Goal: Transaction & Acquisition: Purchase product/service

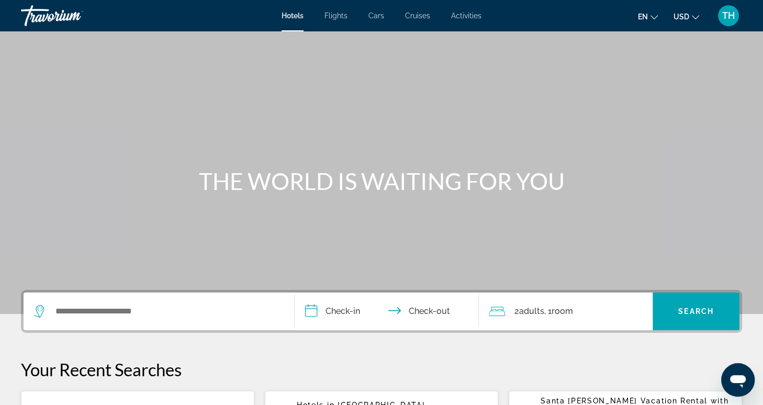
click at [466, 18] on span "Activities" at bounding box center [466, 16] width 30 height 8
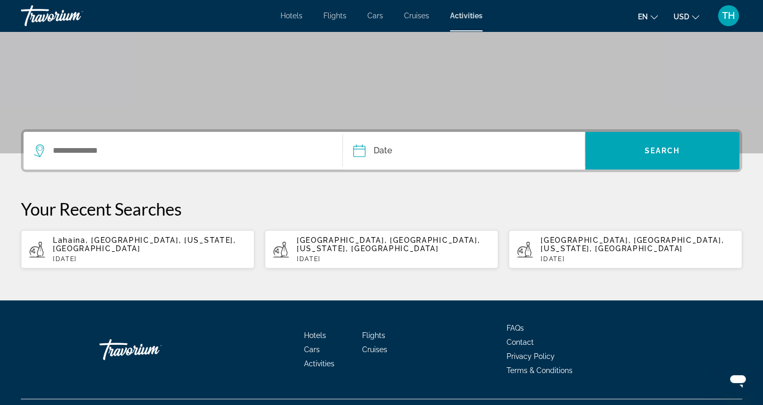
scroll to position [175, 0]
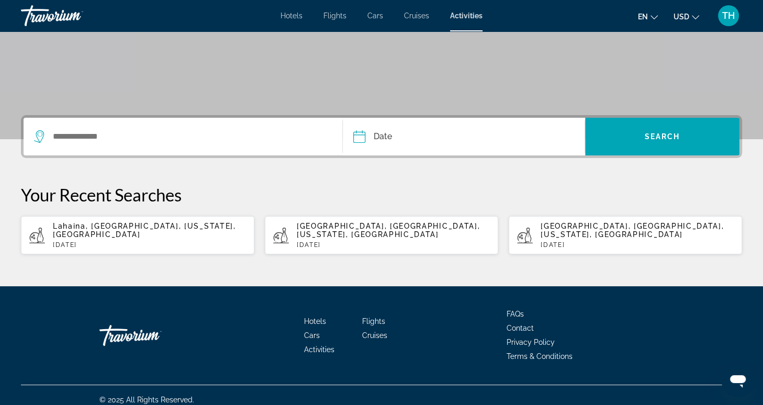
click at [170, 231] on div "Lahaina, [GEOGRAPHIC_DATA], [US_STATE], [GEOGRAPHIC_DATA] [DATE]" at bounding box center [149, 235] width 193 height 27
type input "**********"
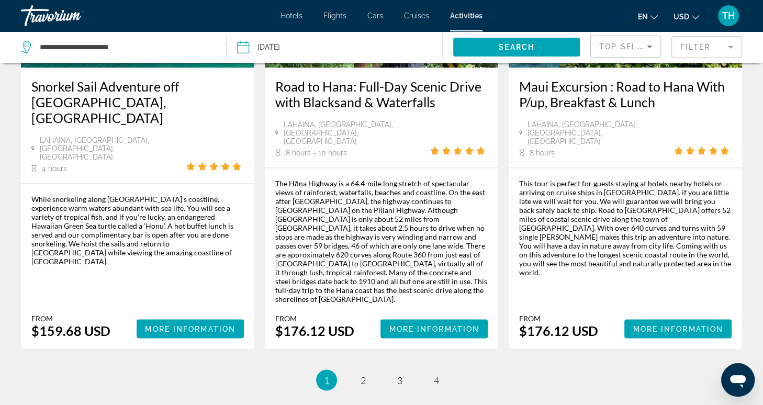
scroll to position [1687, 0]
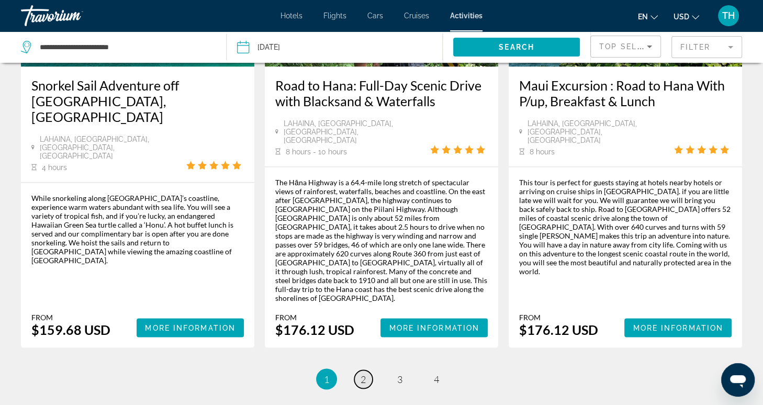
click at [361, 373] on span "2" at bounding box center [363, 379] width 5 height 12
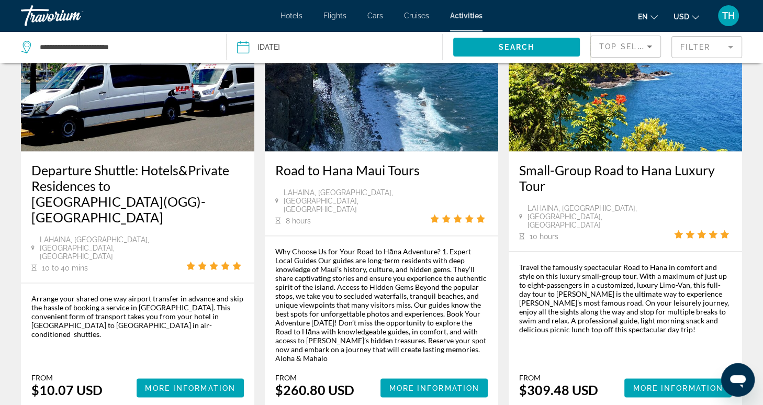
scroll to position [1680, 0]
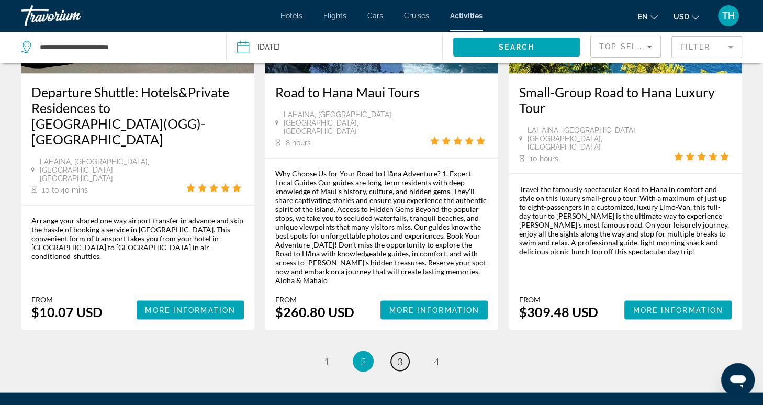
click at [397, 355] on span "3" at bounding box center [399, 361] width 5 height 12
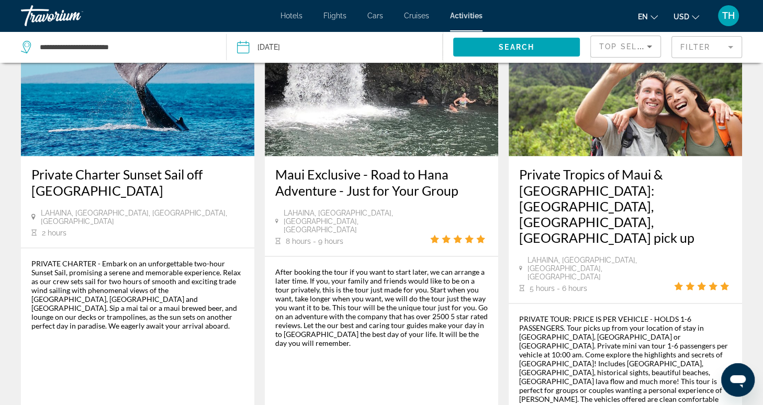
scroll to position [1518, 0]
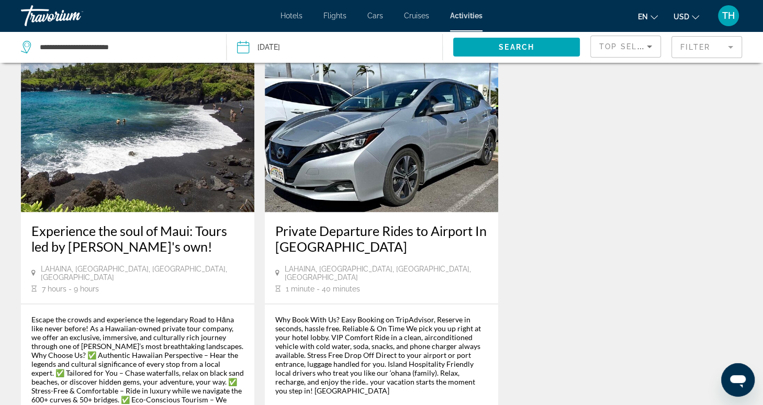
scroll to position [1624, 0]
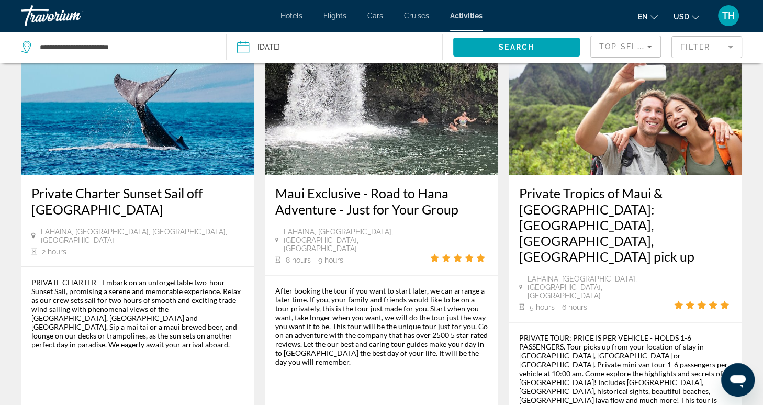
scroll to position [1589, 0]
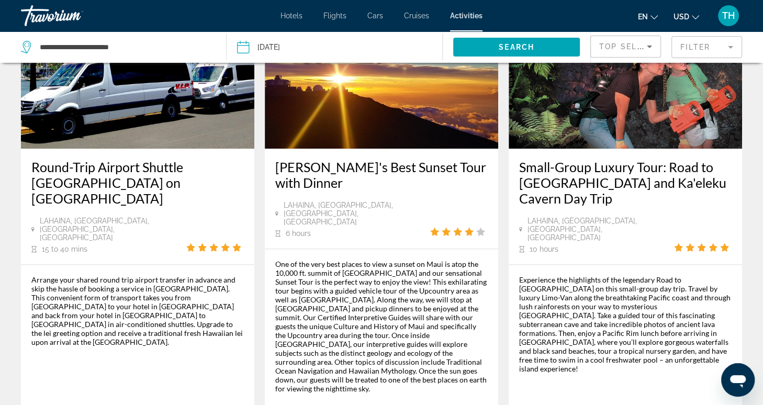
scroll to position [1137, 0]
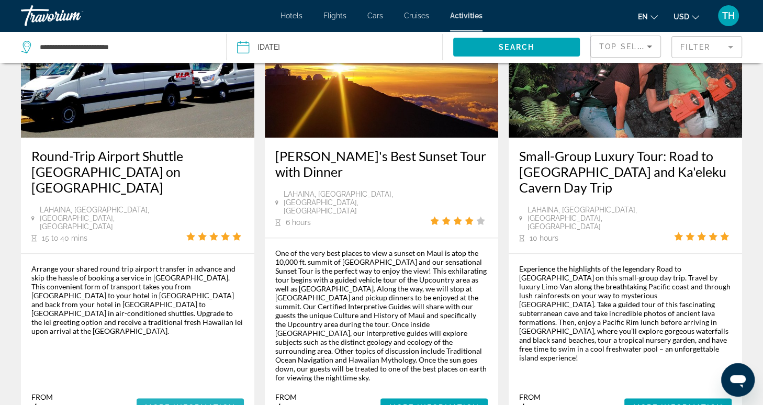
click at [204, 404] on span "More Information" at bounding box center [190, 408] width 91 height 8
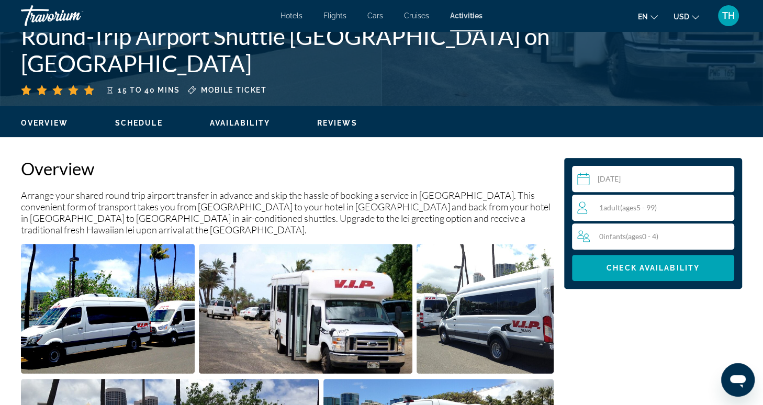
scroll to position [241, 0]
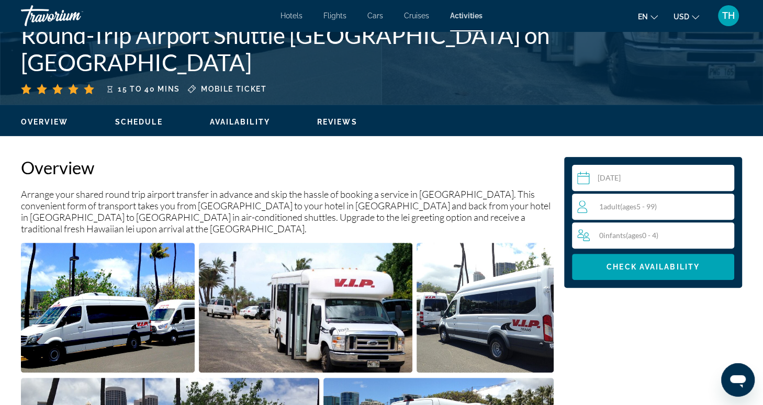
click at [639, 208] on span "( ages [DEMOGRAPHIC_DATA])" at bounding box center [638, 206] width 37 height 9
click at [724, 205] on icon "Increment adults" at bounding box center [723, 205] width 9 height 9
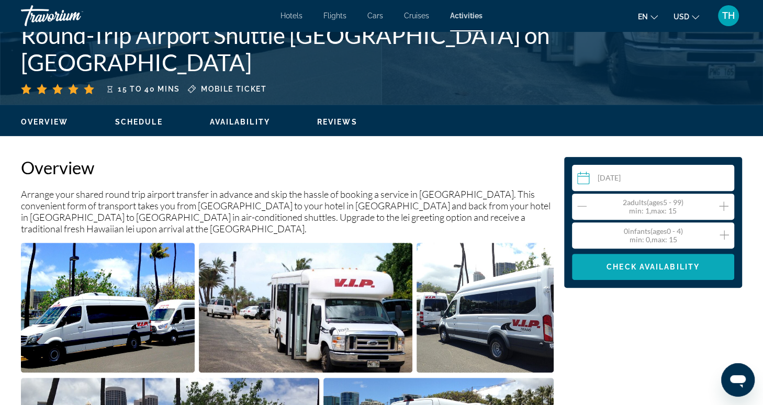
click at [652, 266] on span "Check Availability" at bounding box center [653, 267] width 93 height 8
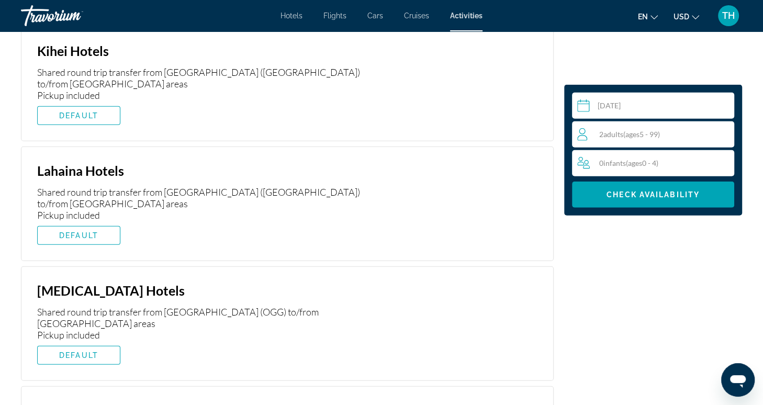
scroll to position [2279, 0]
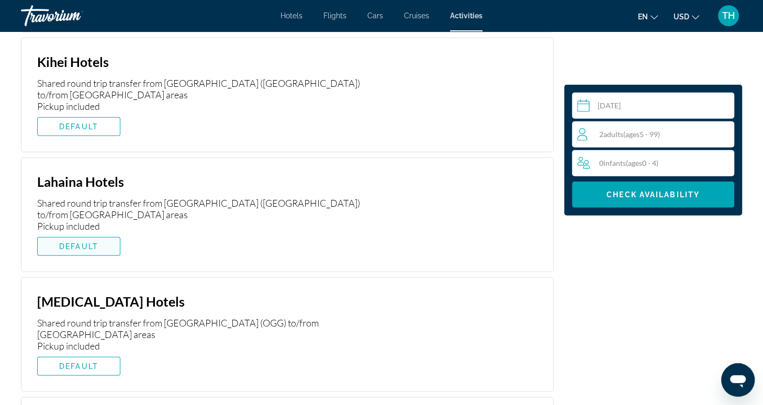
click at [95, 242] on span "DEFAULT" at bounding box center [78, 246] width 39 height 8
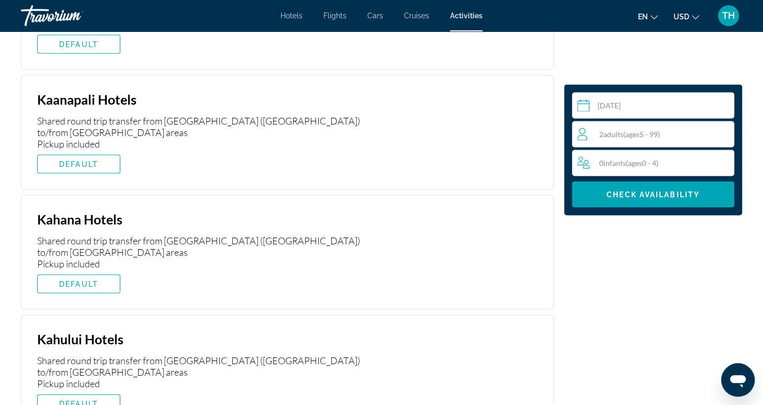
scroll to position [1762, 0]
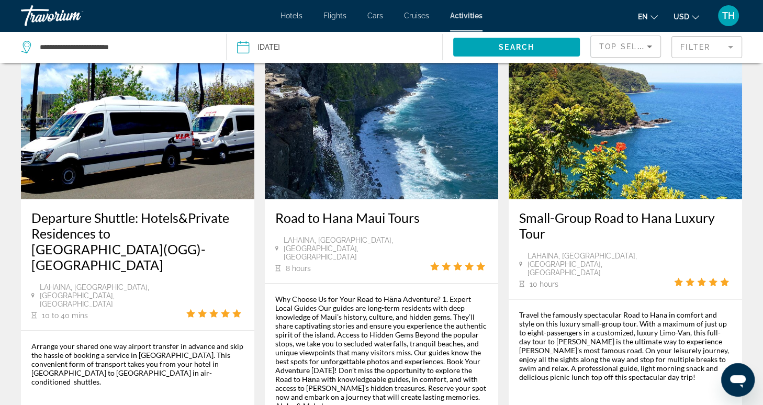
scroll to position [1556, 0]
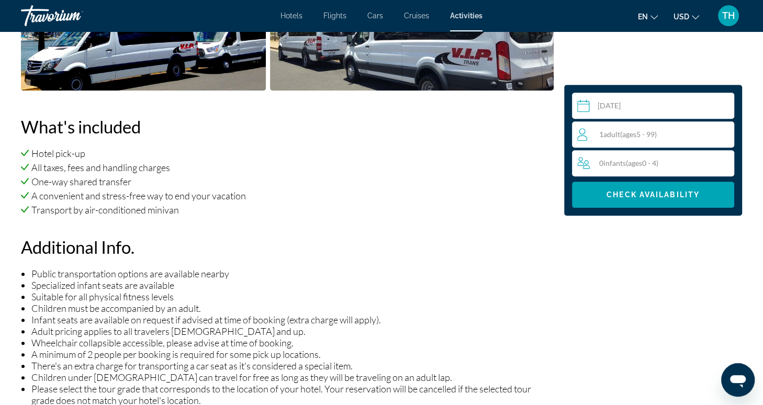
scroll to position [513, 0]
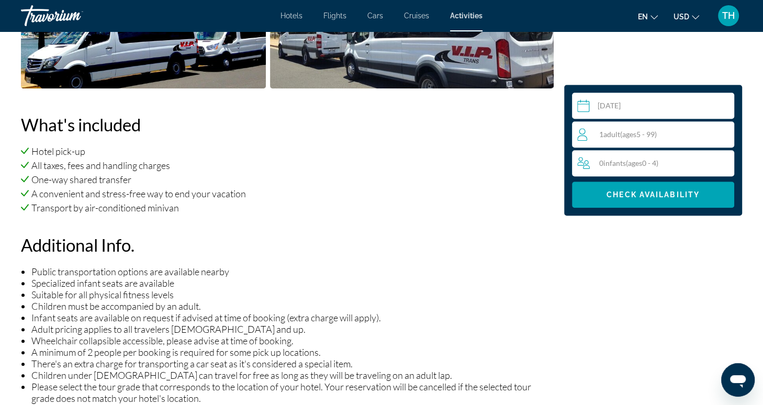
click at [679, 134] on div "1 Adult Adults ( ages [DEMOGRAPHIC_DATA])" at bounding box center [655, 134] width 156 height 13
click at [725, 136] on icon "Increment adults" at bounding box center [723, 134] width 9 height 13
click at [491, 202] on li "Transport by air-conditioned minivan" at bounding box center [287, 208] width 533 height 12
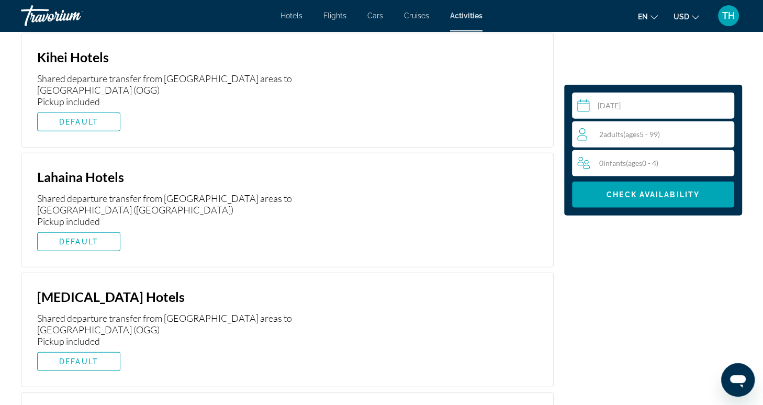
scroll to position [2098, 0]
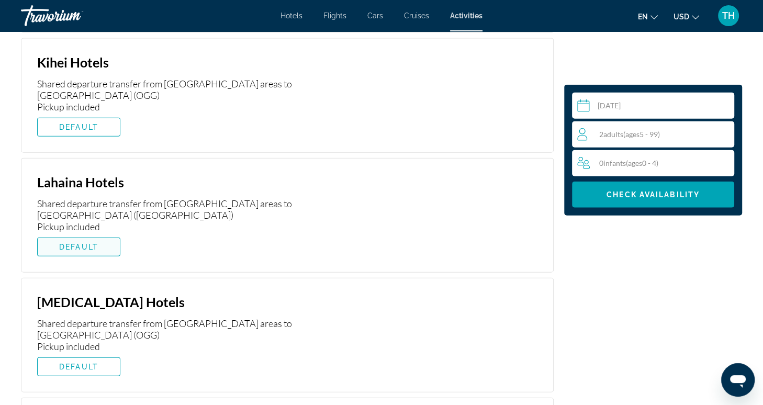
click at [111, 234] on span "Main content" at bounding box center [79, 246] width 82 height 25
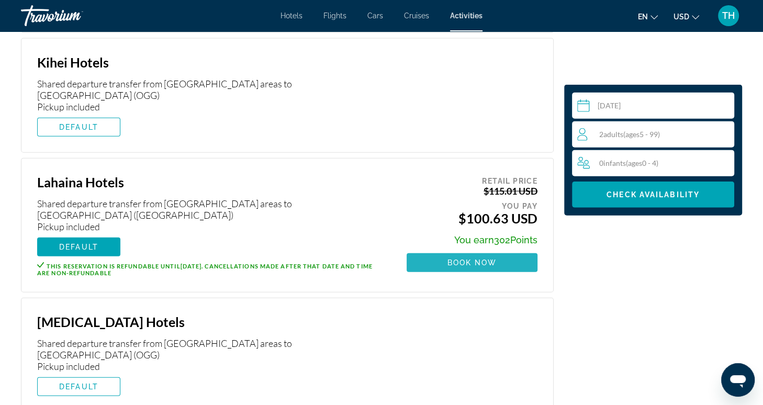
click at [480, 259] on span "Book now" at bounding box center [472, 263] width 50 height 8
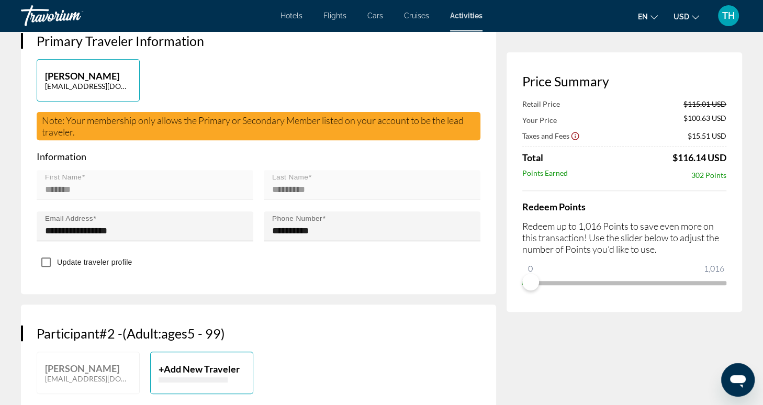
scroll to position [296, 0]
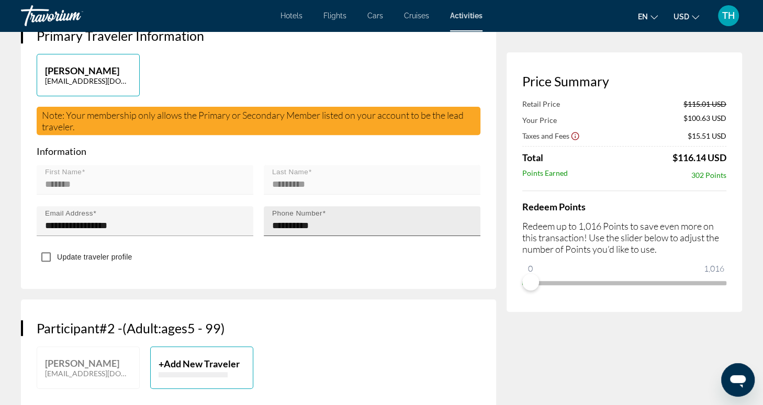
click at [346, 222] on div "**********" at bounding box center [375, 221] width 206 height 30
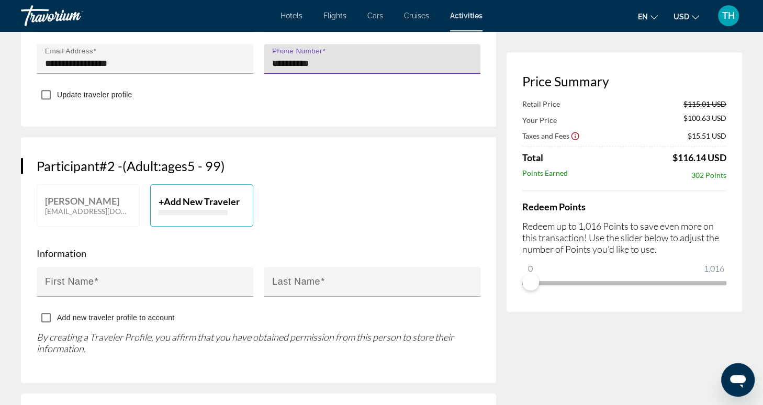
scroll to position [461, 0]
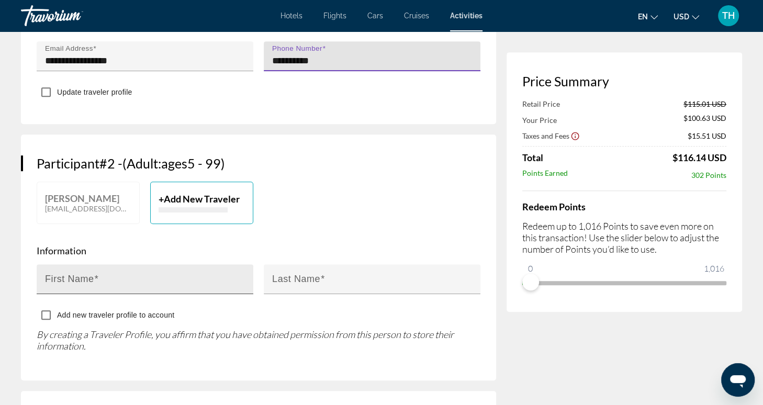
type input "**********"
click at [228, 265] on div "First Name" at bounding box center [148, 279] width 206 height 30
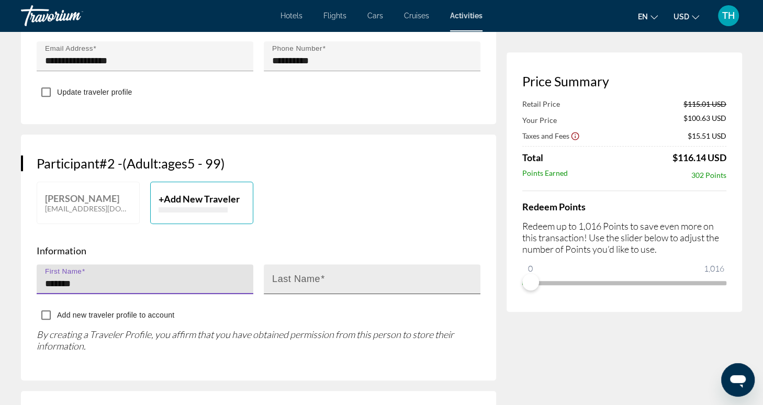
type input "*******"
click at [336, 278] on input "Last Name" at bounding box center [375, 283] width 206 height 13
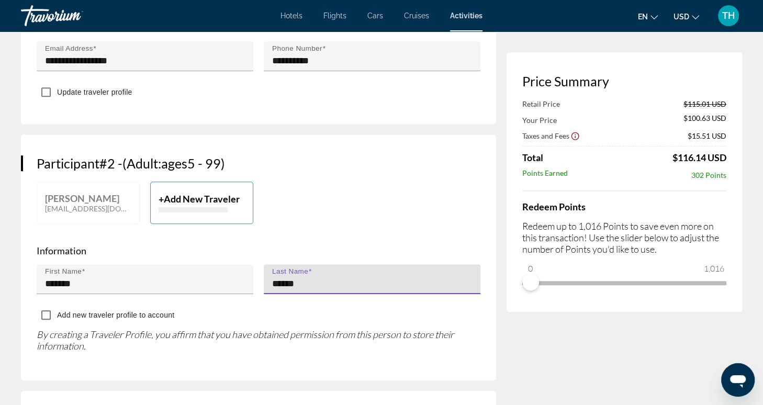
type input "******"
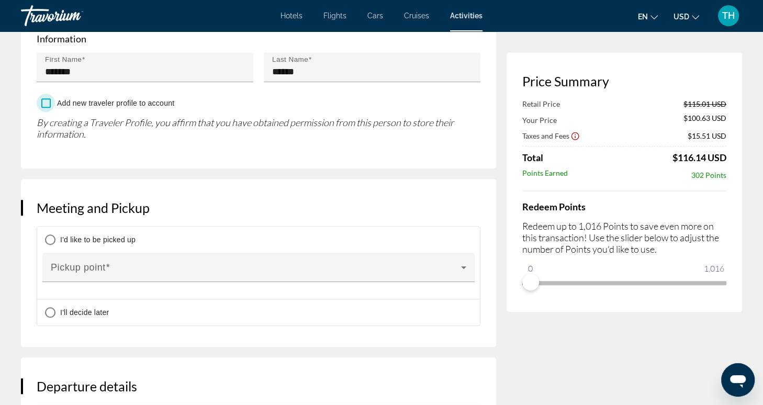
scroll to position [682, 0]
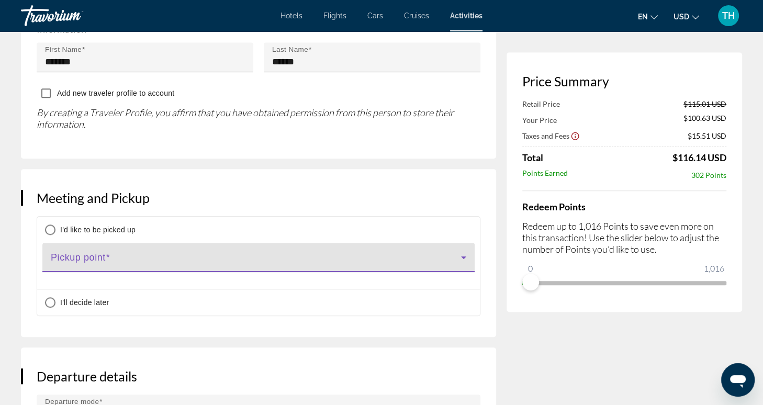
click at [464, 251] on icon "Main content" at bounding box center [463, 257] width 13 height 13
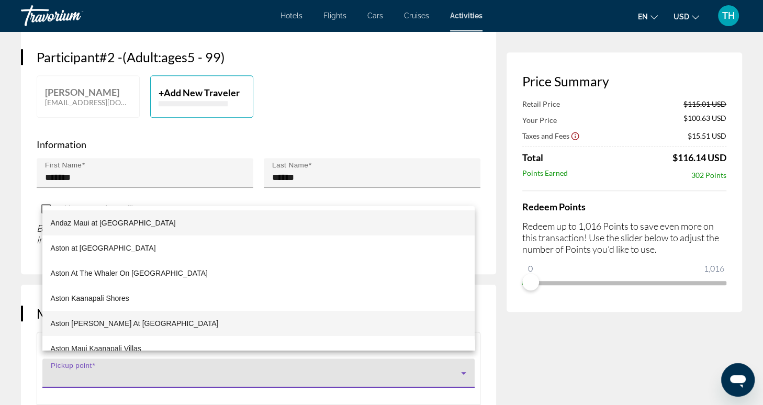
scroll to position [562, 0]
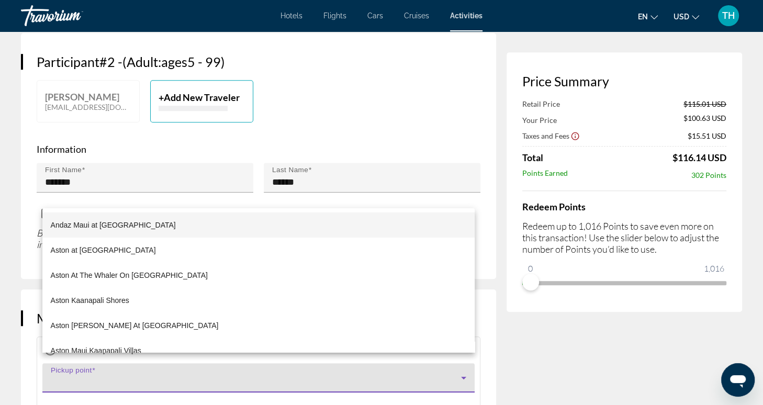
click at [541, 360] on div at bounding box center [381, 202] width 763 height 405
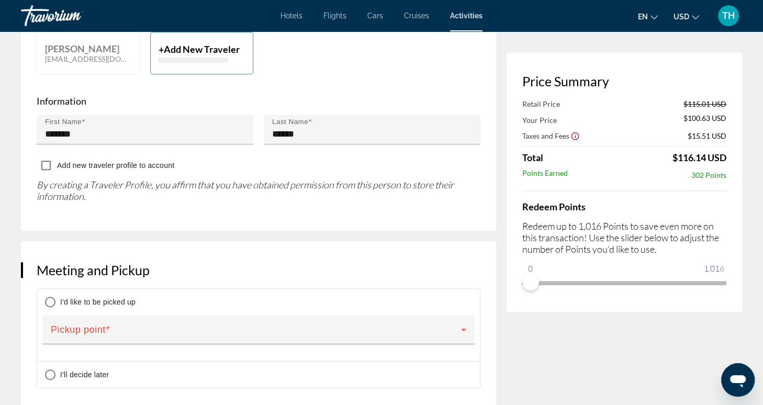
scroll to position [626, 0]
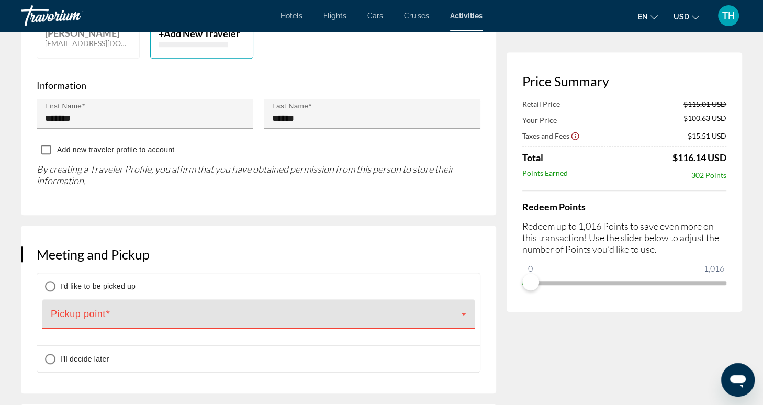
click at [342, 312] on span "Main content" at bounding box center [256, 318] width 410 height 13
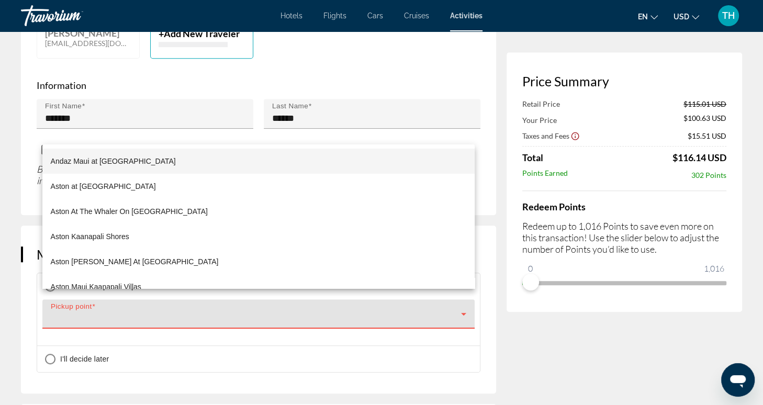
scroll to position [765, 0]
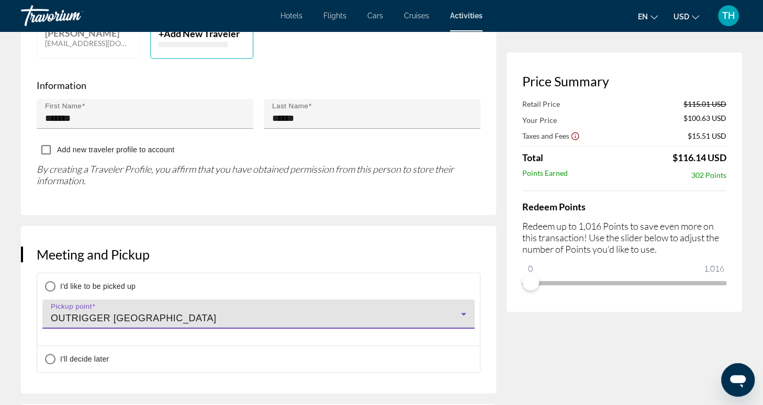
click at [337, 312] on div "OUTRIGGER [GEOGRAPHIC_DATA]" at bounding box center [256, 318] width 410 height 13
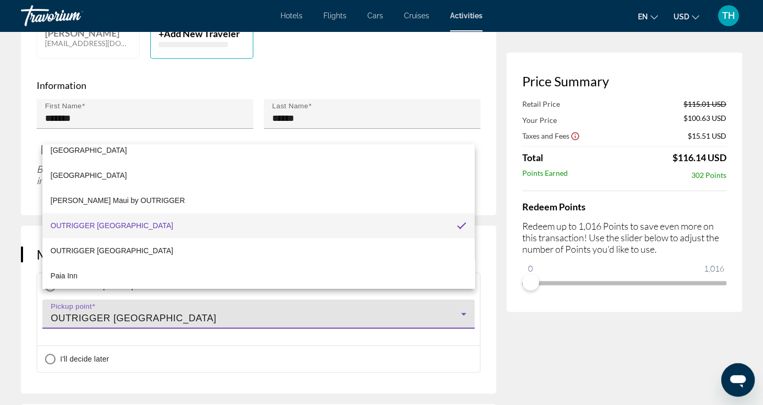
scroll to position [840, 0]
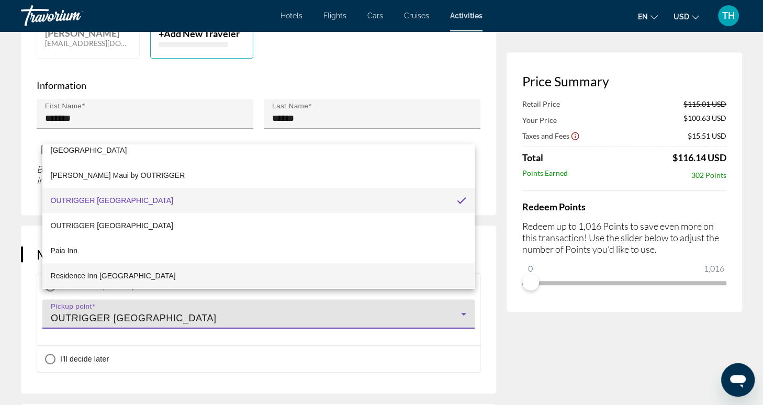
click at [556, 340] on div at bounding box center [381, 202] width 763 height 405
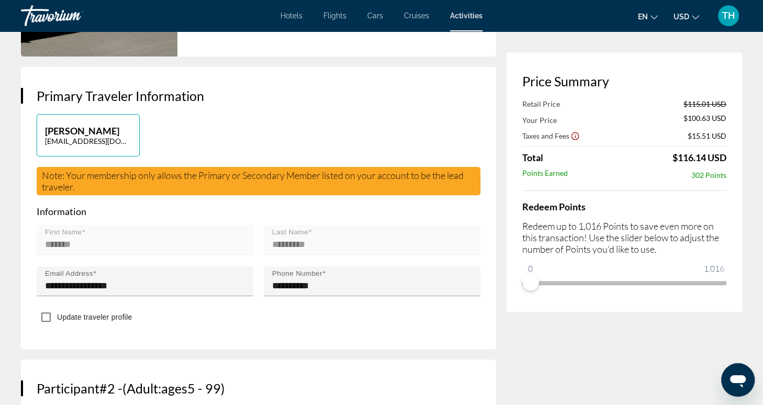
scroll to position [0, 0]
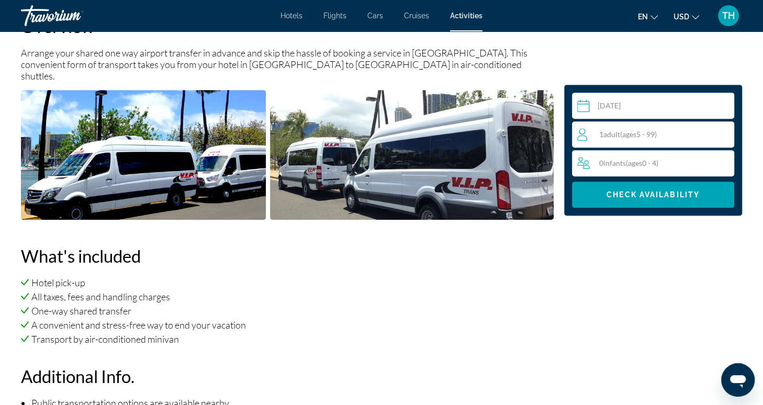
scroll to position [393, 0]
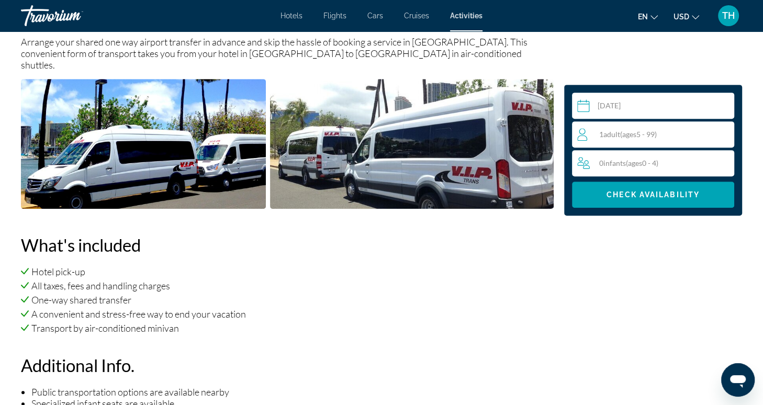
click at [630, 103] on input "Main content" at bounding box center [655, 107] width 166 height 29
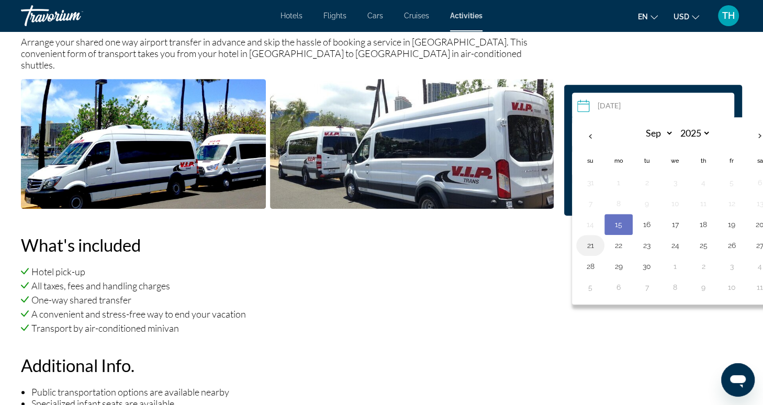
click at [593, 238] on button "21" at bounding box center [590, 245] width 17 height 15
type input "**********"
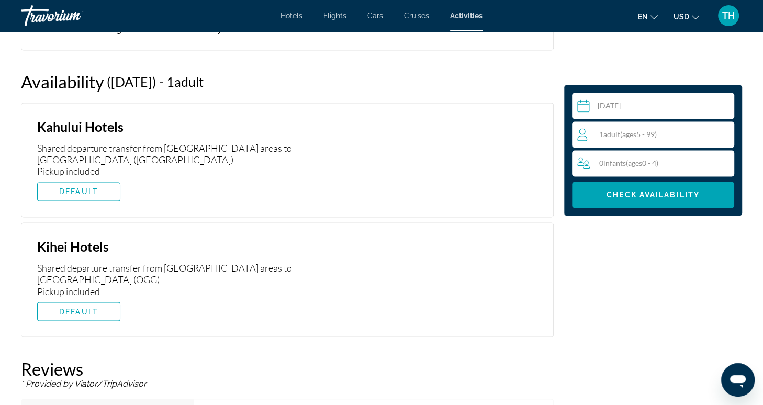
scroll to position [1436, 0]
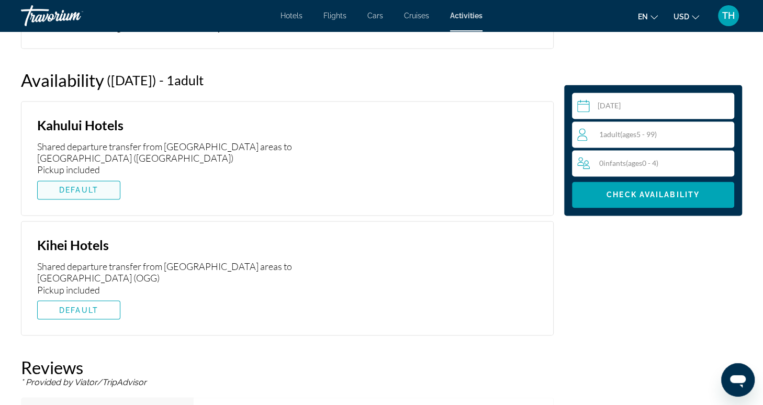
click at [99, 177] on span "Main content" at bounding box center [79, 189] width 82 height 25
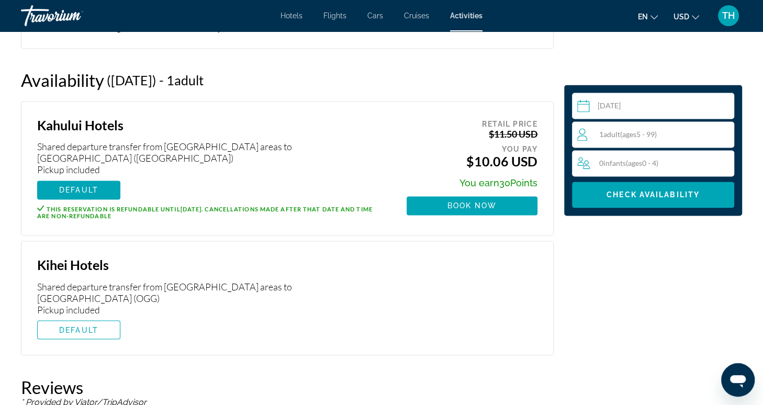
click at [640, 135] on span "( ages [DEMOGRAPHIC_DATA])" at bounding box center [638, 134] width 37 height 9
click at [722, 137] on icon "Increment adults" at bounding box center [723, 134] width 9 height 13
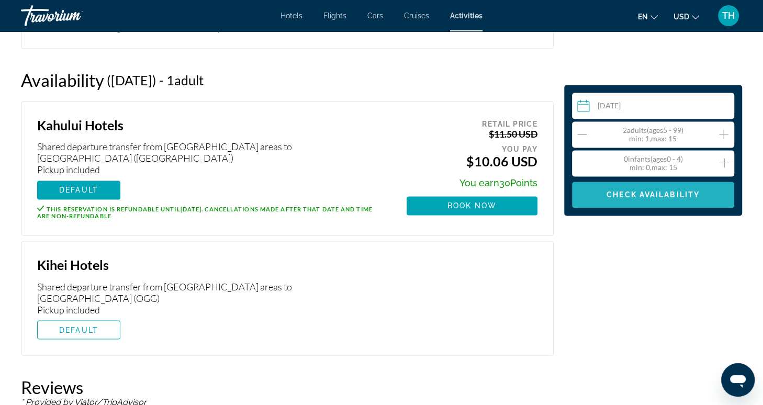
click at [624, 201] on span "Main content" at bounding box center [653, 194] width 162 height 25
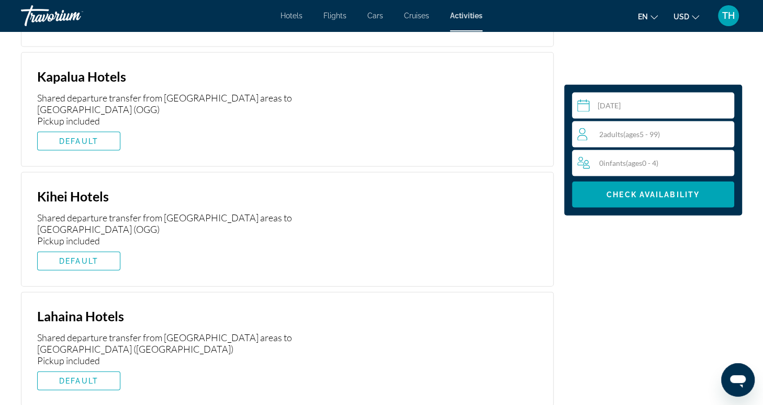
scroll to position [1966, 0]
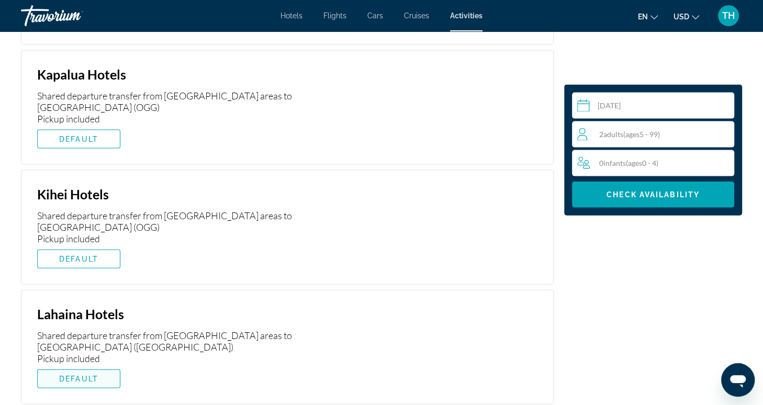
click at [107, 366] on span "Main content" at bounding box center [79, 378] width 82 height 25
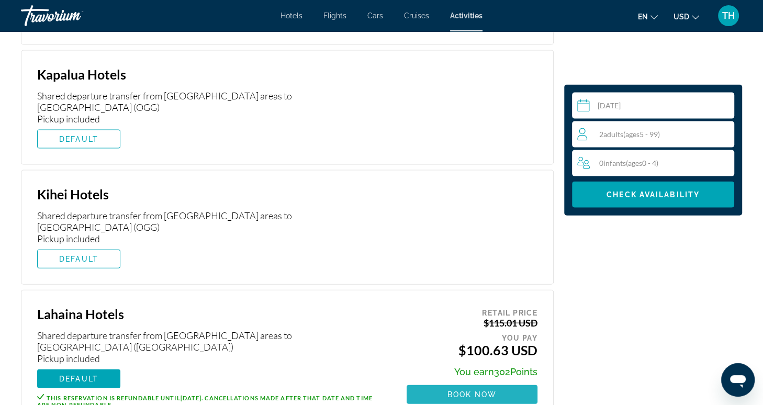
click at [457, 390] on span "Book now" at bounding box center [472, 394] width 50 height 8
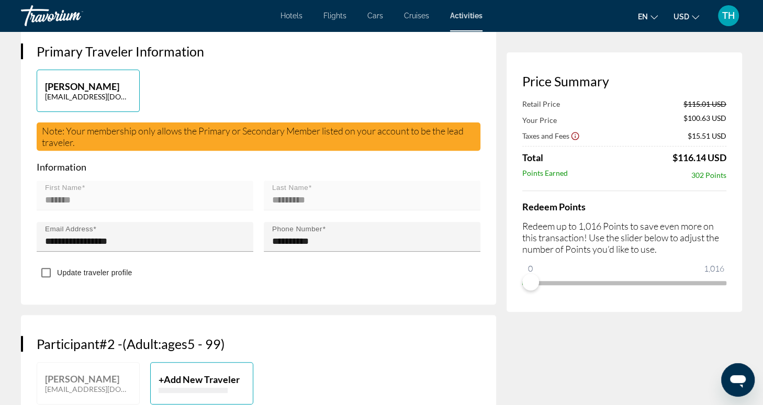
scroll to position [281, 0]
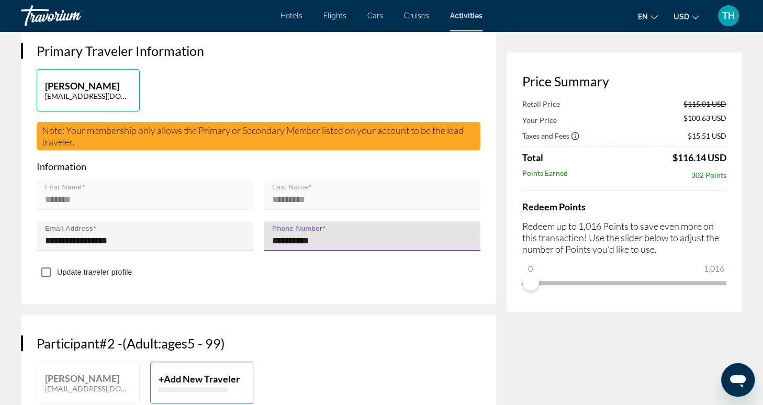
click at [351, 234] on input "**********" at bounding box center [375, 240] width 206 height 13
type input "**********"
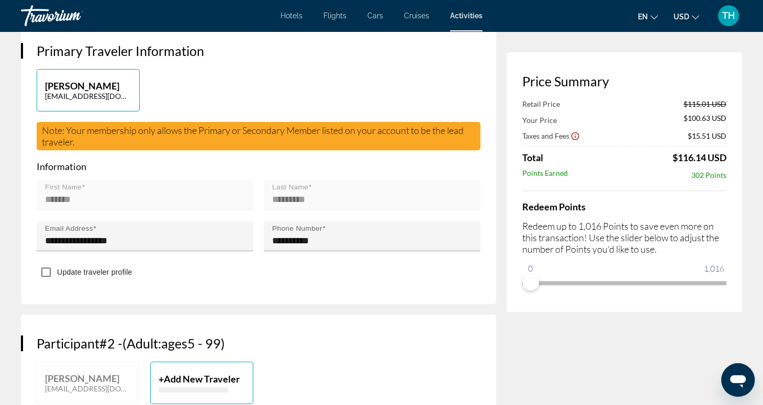
click at [361, 335] on h3 "Participant #2 - ( Adult : ages [DEMOGRAPHIC_DATA])" at bounding box center [259, 343] width 444 height 16
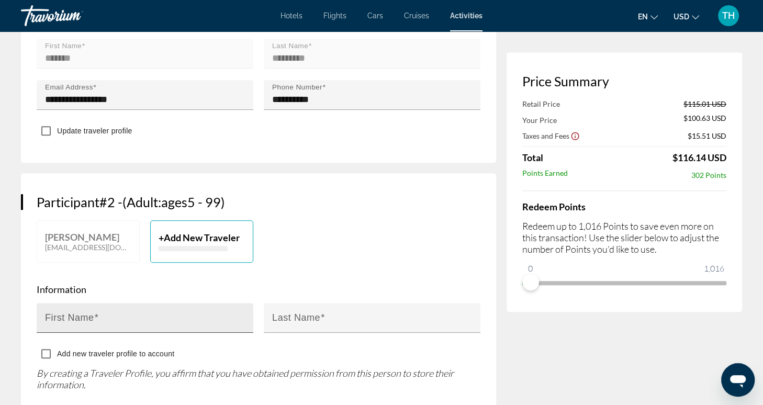
scroll to position [422, 0]
click at [199, 316] on input "First Name" at bounding box center [148, 322] width 206 height 13
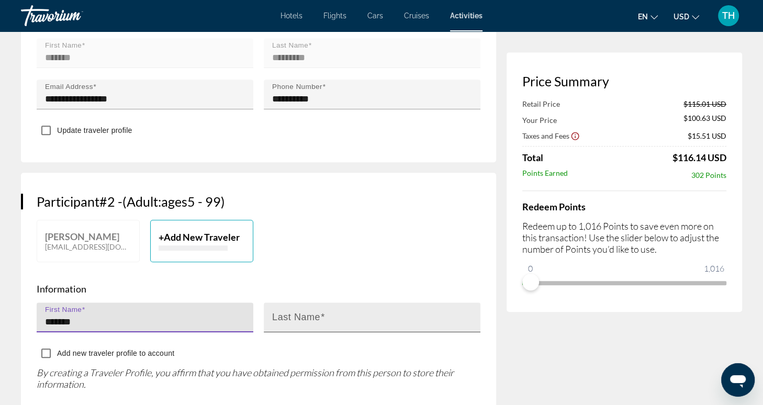
type input "*******"
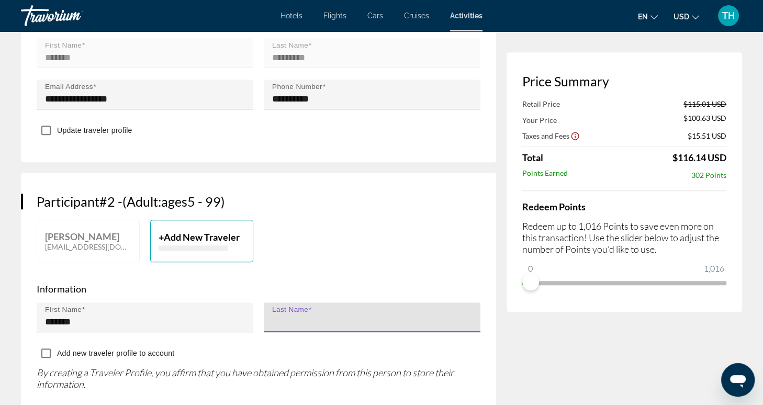
click at [327, 316] on input "Last Name" at bounding box center [375, 322] width 206 height 13
type input "******"
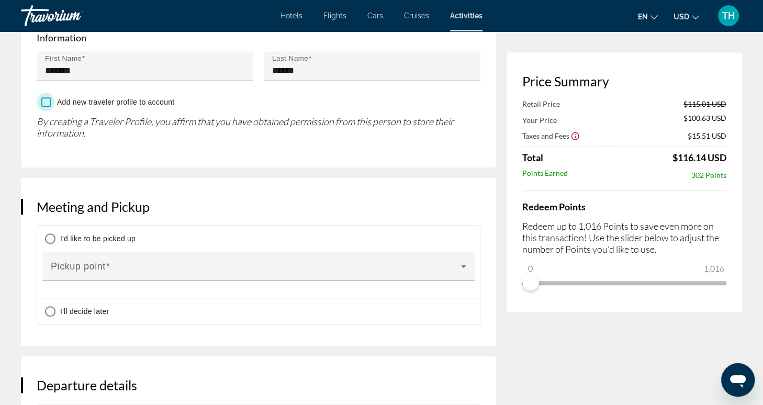
scroll to position [690, 0]
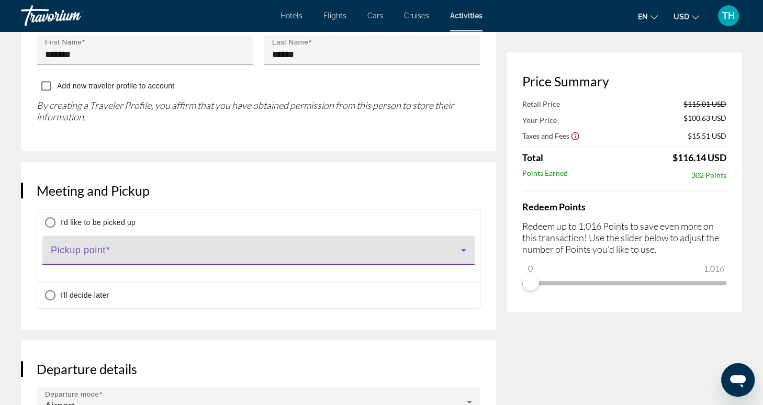
click at [465, 249] on icon "Main content" at bounding box center [463, 250] width 5 height 3
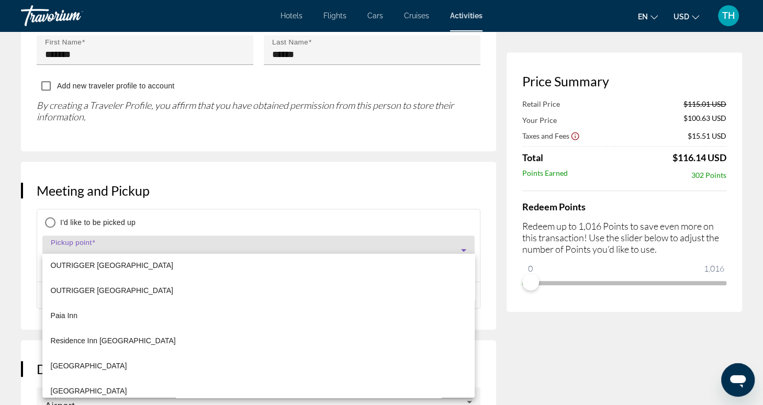
scroll to position [893, 0]
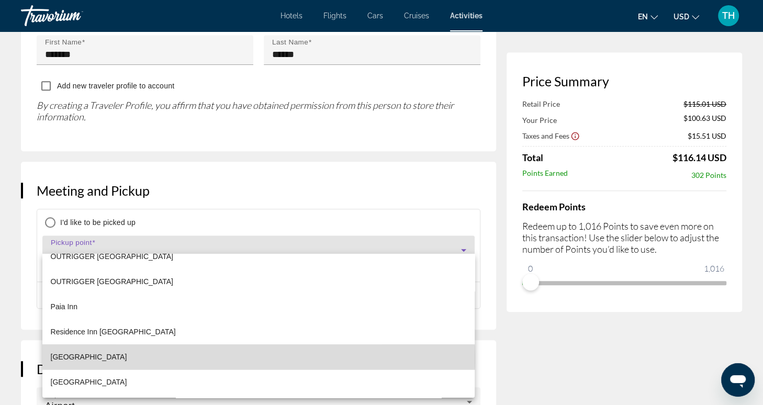
click at [229, 357] on mat-option "[GEOGRAPHIC_DATA]" at bounding box center [258, 356] width 433 height 25
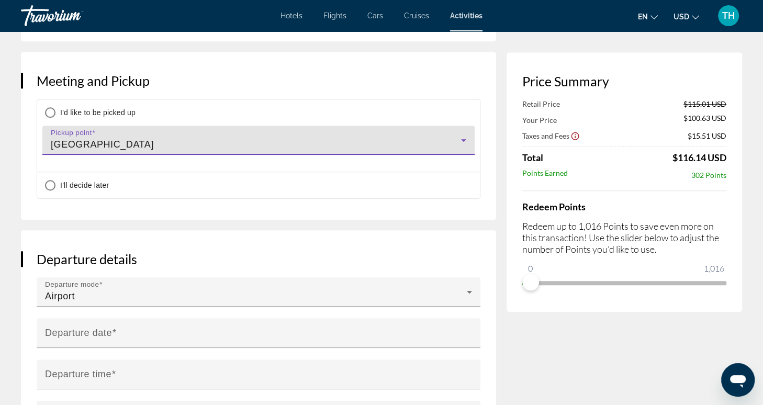
scroll to position [804, 0]
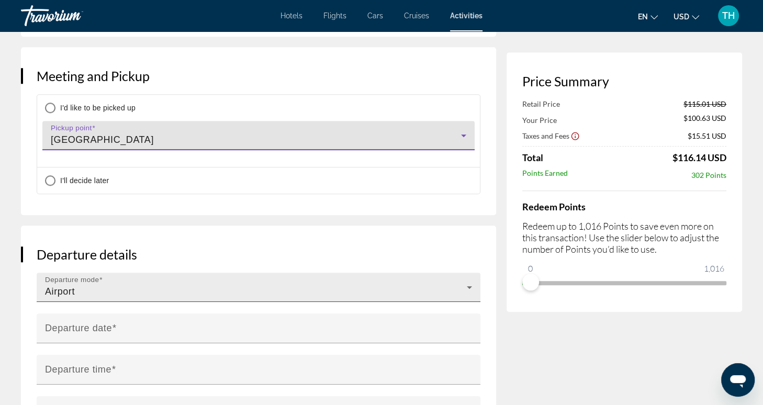
click at [471, 286] on icon "Main content" at bounding box center [469, 287] width 5 height 3
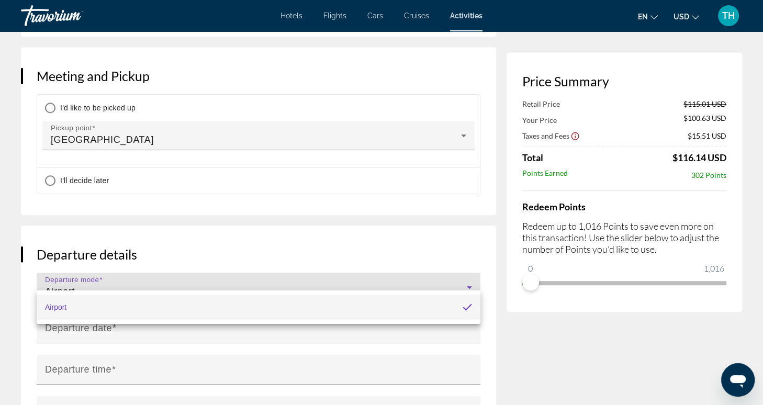
click at [588, 365] on div at bounding box center [381, 202] width 763 height 405
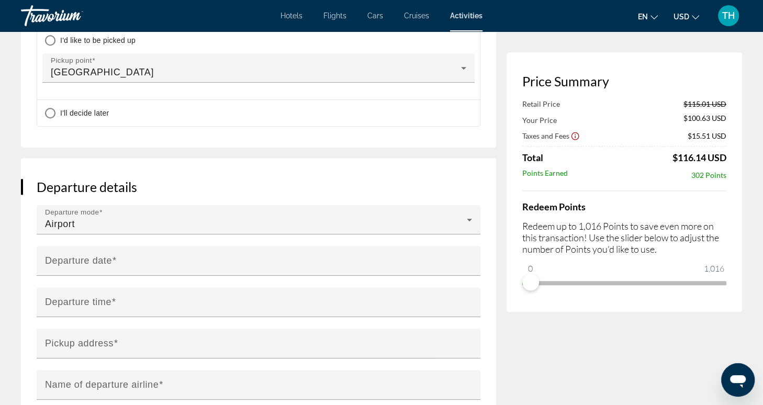
scroll to position [875, 0]
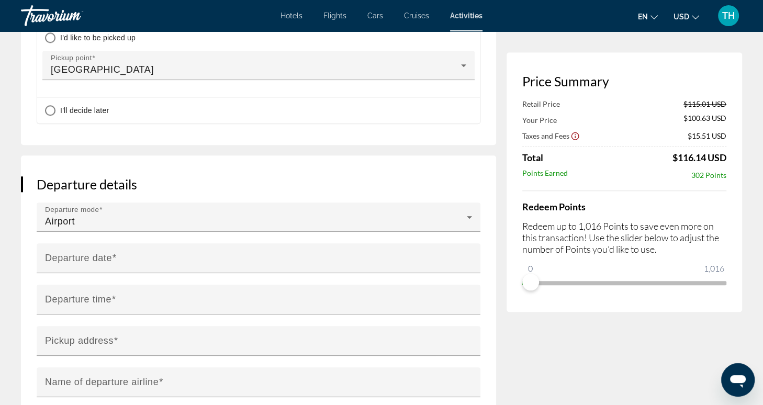
click at [386, 247] on input "**********" at bounding box center [261, 265] width 448 height 44
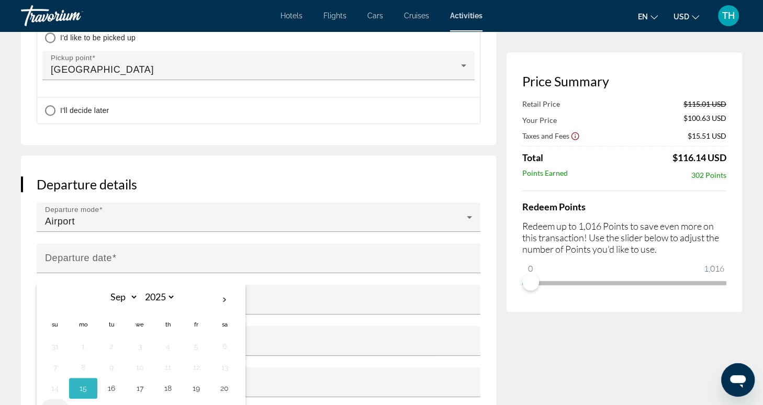
click at [54, 402] on button "21" at bounding box center [55, 409] width 17 height 15
type input "**********"
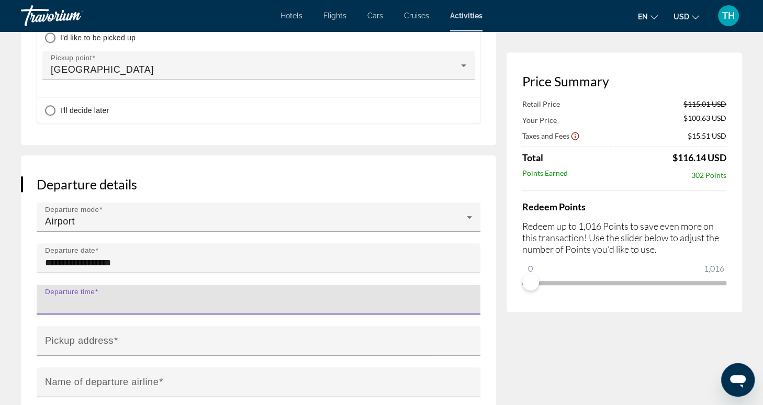
click at [275, 298] on input "Departure time" at bounding box center [261, 304] width 433 height 13
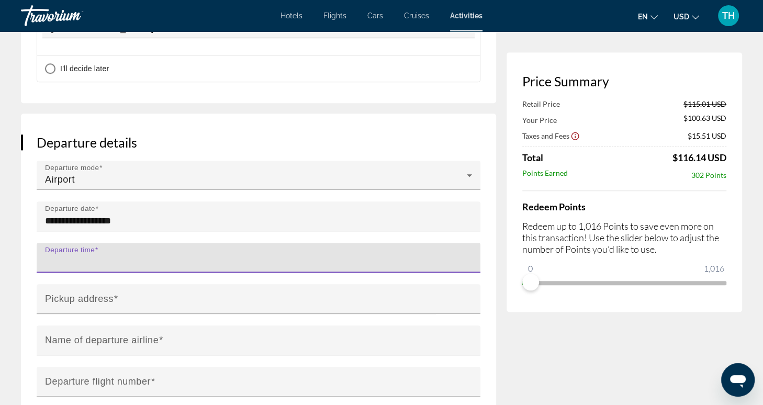
scroll to position [933, 0]
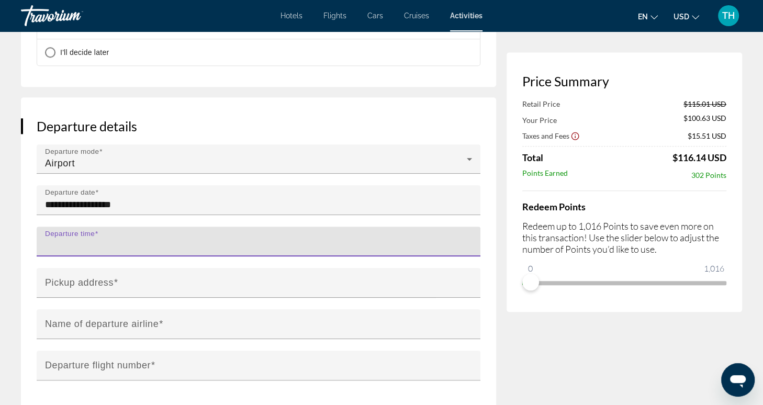
click at [315, 240] on input "Departure time" at bounding box center [261, 246] width 433 height 13
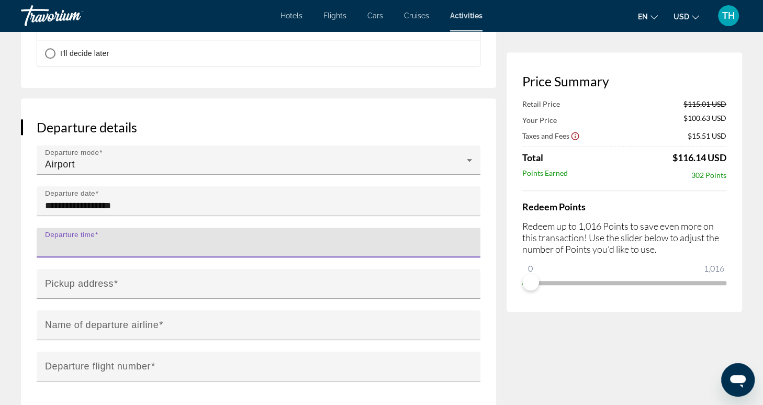
scroll to position [925, 0]
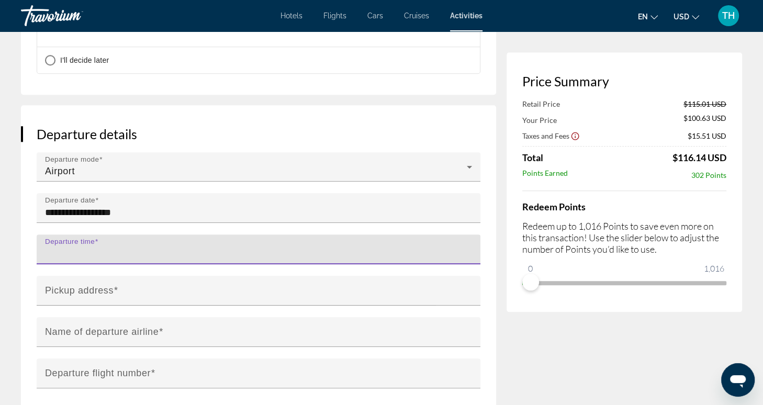
click at [324, 248] on input "Departure time" at bounding box center [261, 254] width 433 height 13
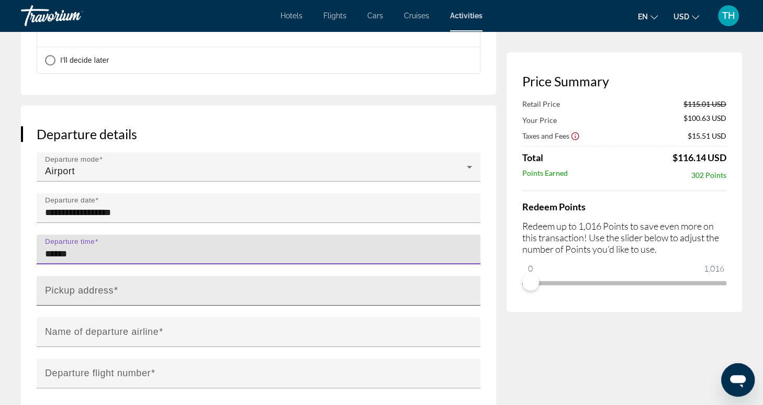
type input "******"
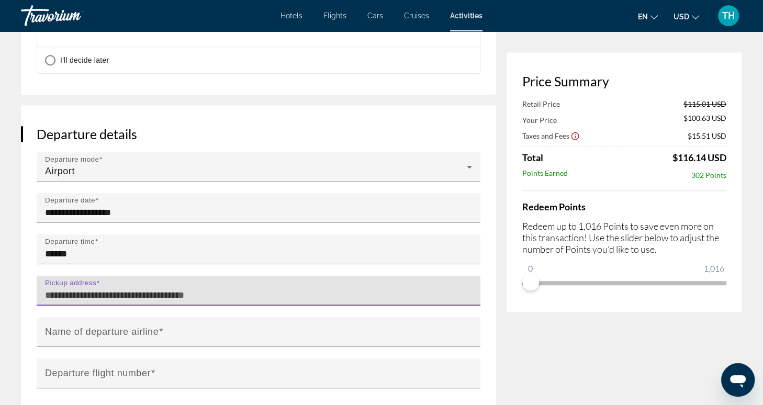
click at [285, 289] on input "Pickup address" at bounding box center [261, 295] width 433 height 13
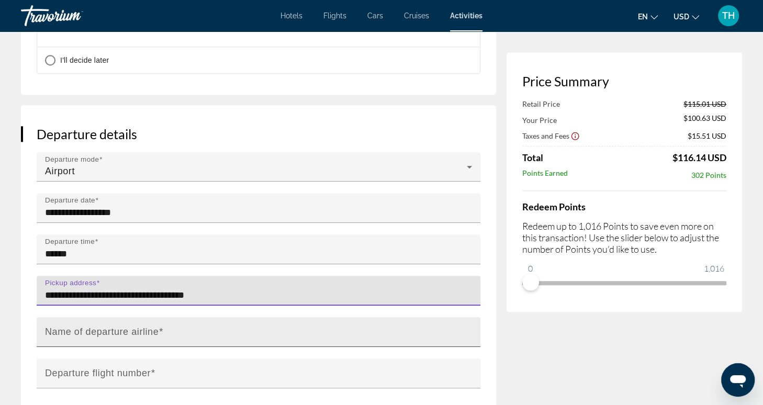
type input "**********"
click at [254, 330] on input "Name of departure airline" at bounding box center [261, 336] width 433 height 13
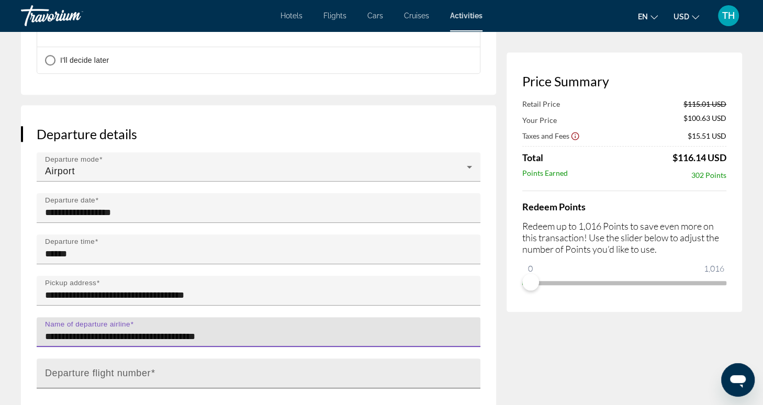
type input "**********"
click at [205, 372] on input "Departure flight number" at bounding box center [261, 378] width 433 height 13
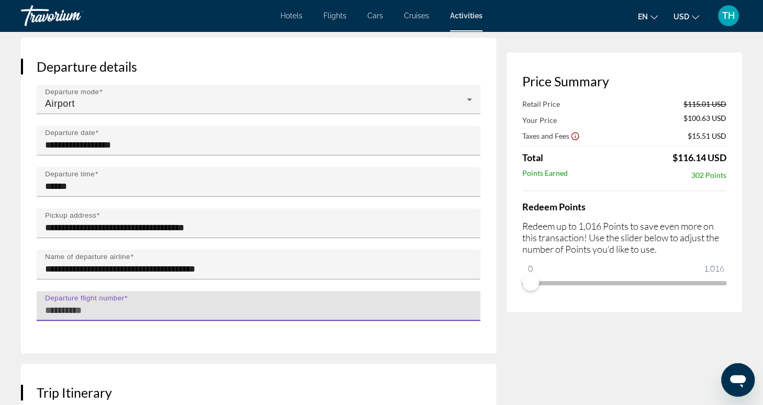
scroll to position [996, 0]
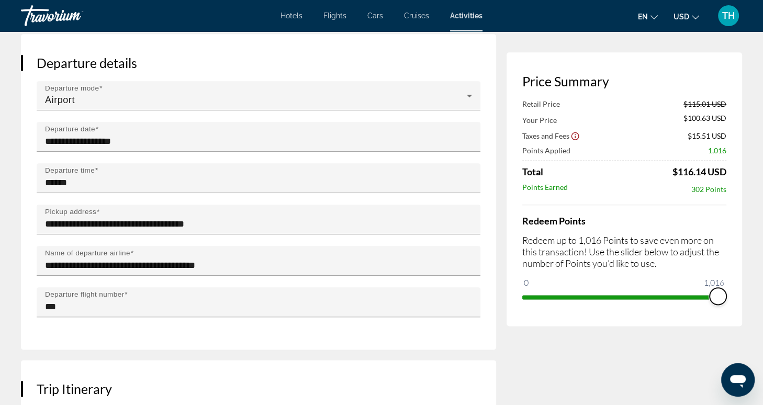
drag, startPoint x: 532, startPoint y: 286, endPoint x: 735, endPoint y: 301, distance: 204.2
click at [735, 301] on div "Price Summary Retail Price $115.01 USD Your Price $100.63 USD Taxes and Fees $1…" at bounding box center [625, 189] width 236 height 274
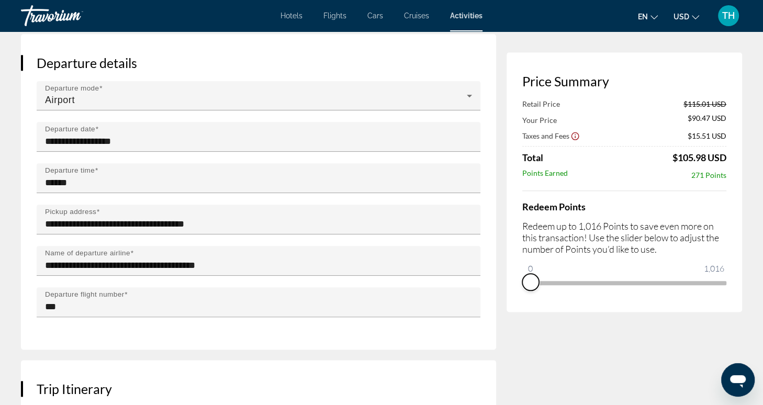
drag, startPoint x: 719, startPoint y: 298, endPoint x: 525, endPoint y: 302, distance: 193.7
click at [525, 302] on div "Price Summary Retail Price $115.01 USD Your Price $90.47 USD Taxes and Fees $15…" at bounding box center [625, 182] width 236 height 260
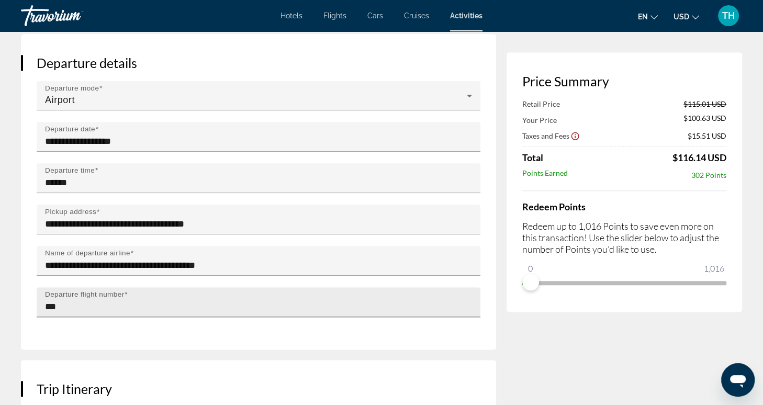
click at [315, 300] on input "**" at bounding box center [261, 306] width 433 height 13
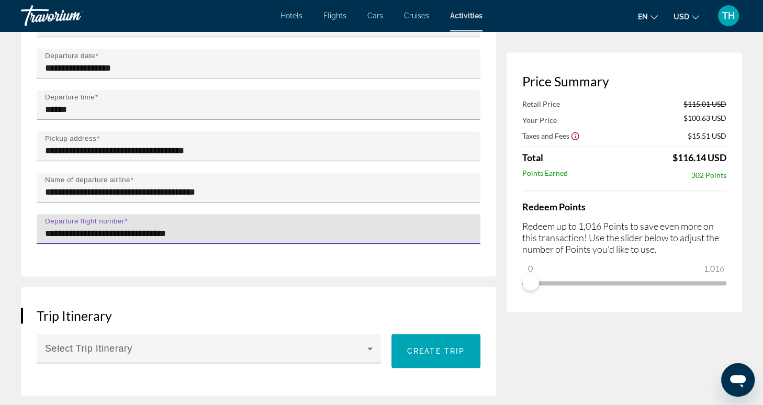
scroll to position [1071, 0]
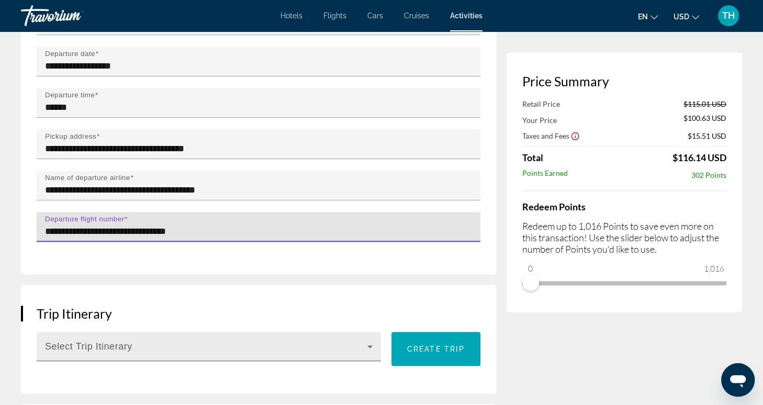
type input "**********"
click at [372, 340] on icon "Main content" at bounding box center [370, 346] width 13 height 13
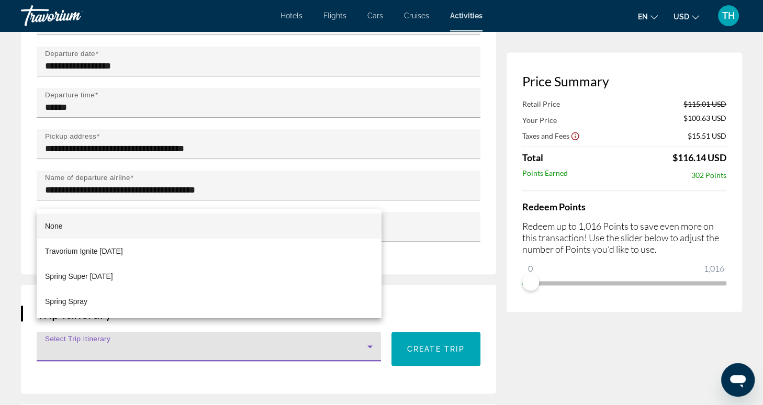
click at [332, 336] on div at bounding box center [381, 202] width 763 height 405
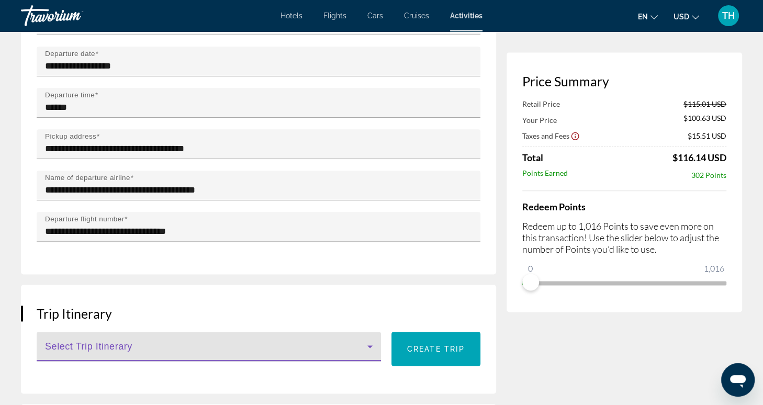
click at [332, 344] on span "Main content" at bounding box center [206, 350] width 322 height 13
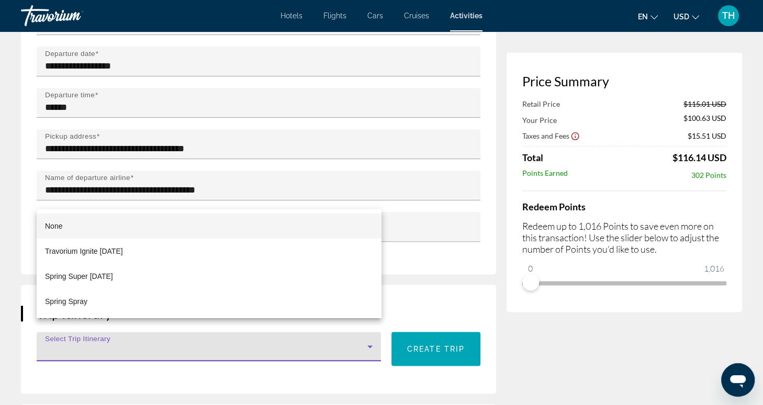
click at [427, 337] on div at bounding box center [381, 202] width 763 height 405
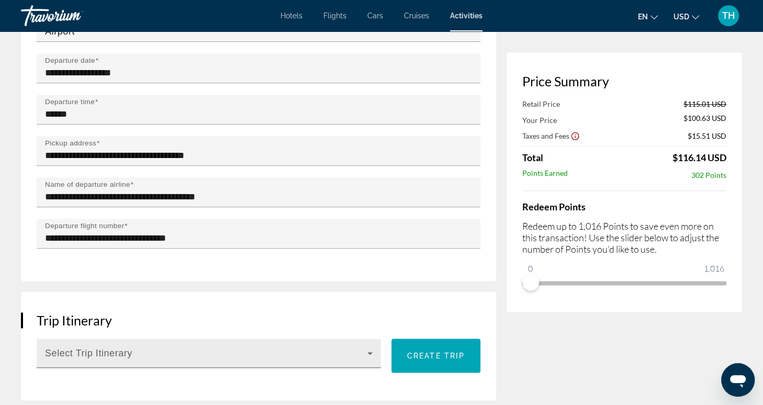
scroll to position [1059, 0]
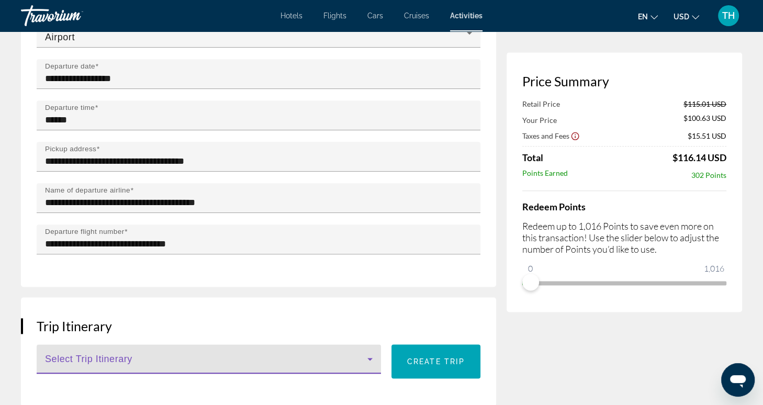
click at [342, 357] on span "Main content" at bounding box center [206, 363] width 322 height 13
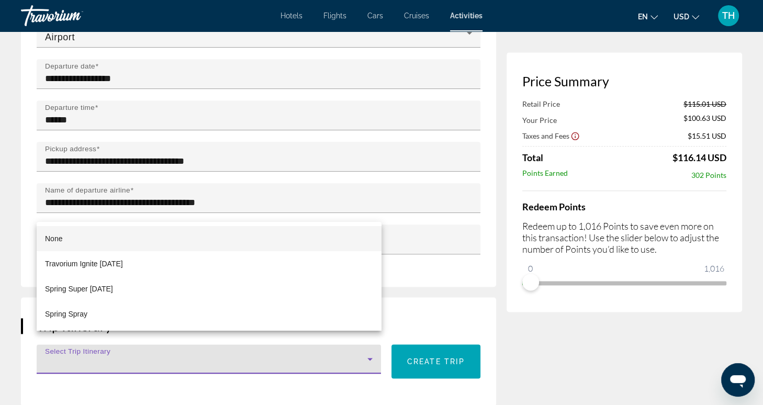
click at [342, 237] on mat-option "None" at bounding box center [209, 238] width 345 height 25
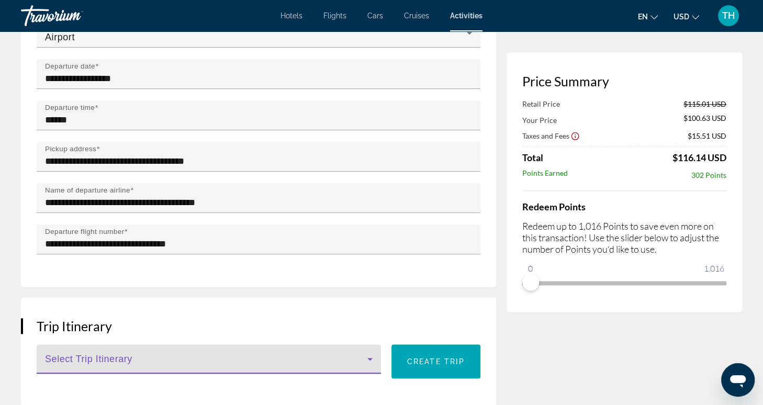
click at [293, 357] on span "Main content" at bounding box center [206, 363] width 322 height 13
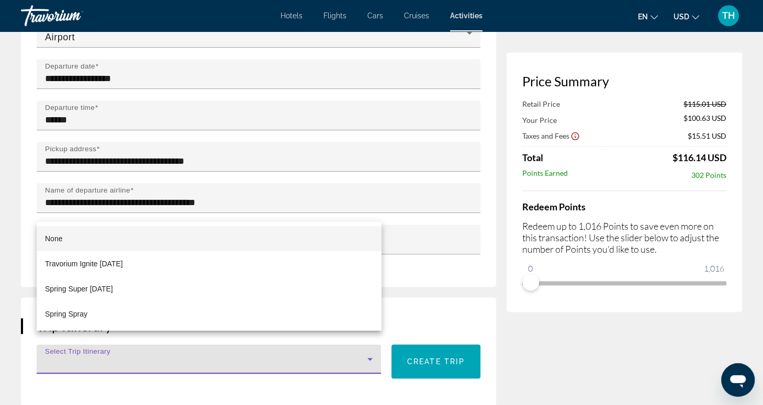
click at [426, 309] on div at bounding box center [381, 202] width 763 height 405
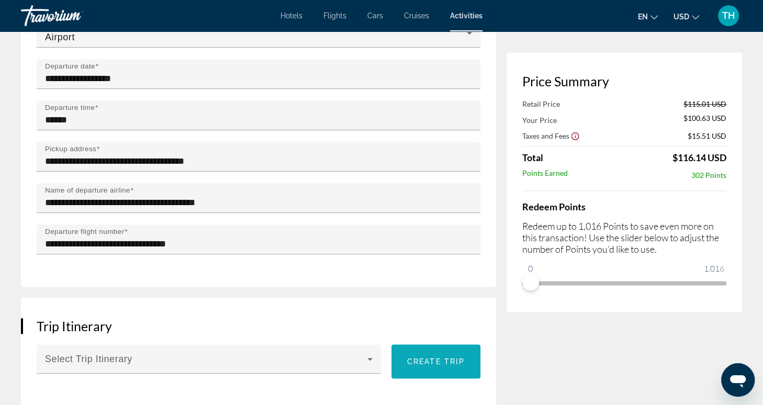
click at [431, 357] on span "Create trip" at bounding box center [436, 361] width 58 height 8
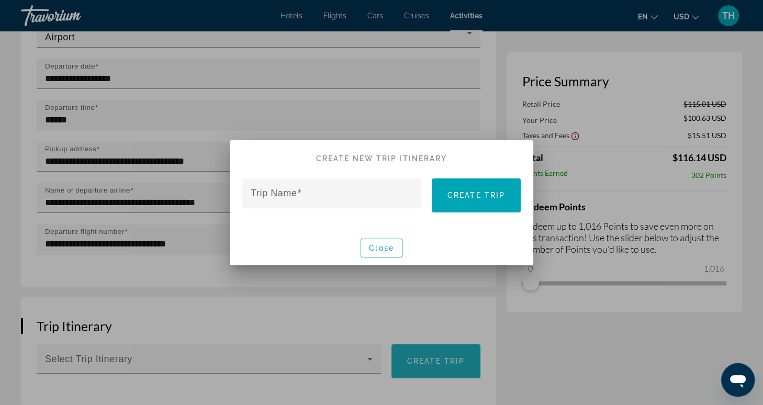
scroll to position [0, 0]
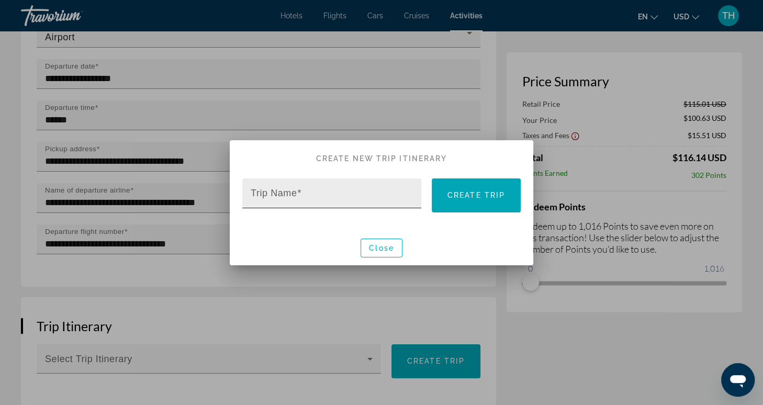
click at [352, 197] on input "Trip Name" at bounding box center [335, 198] width 169 height 13
type input "**********"
click at [466, 198] on span "Create trip" at bounding box center [476, 195] width 58 height 8
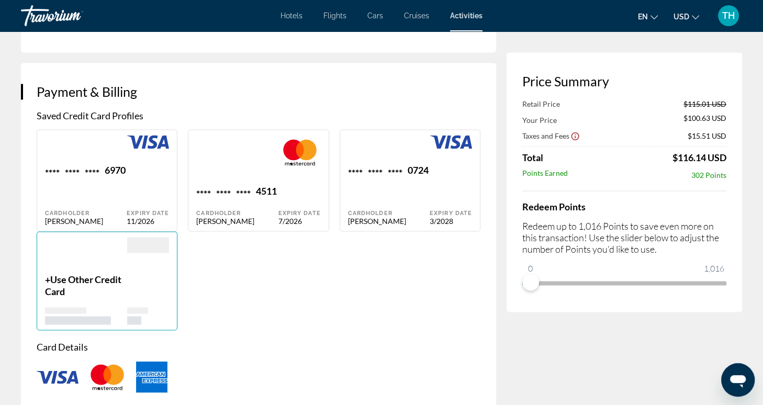
scroll to position [1416, 0]
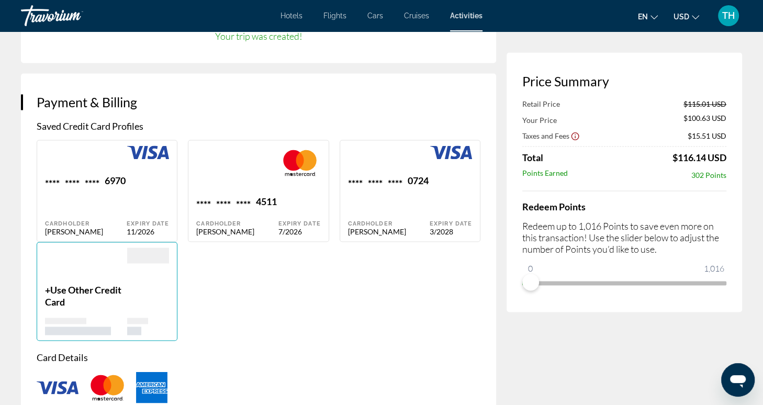
click at [272, 196] on div "4511" at bounding box center [266, 203] width 21 height 14
type input "*******"
type input "*********"
type input "**********"
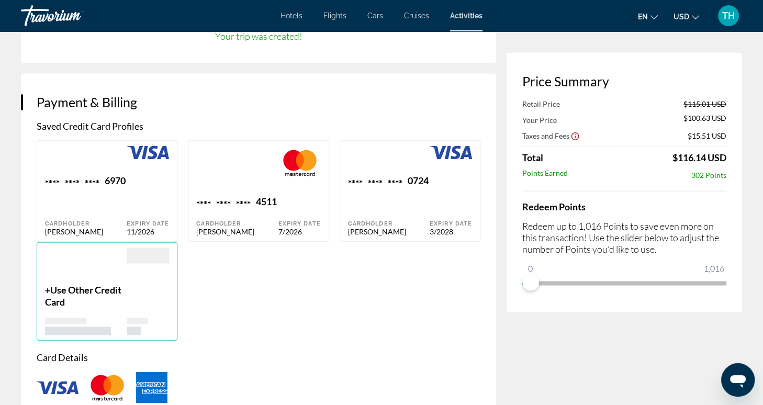
type input "*********"
type input "*****"
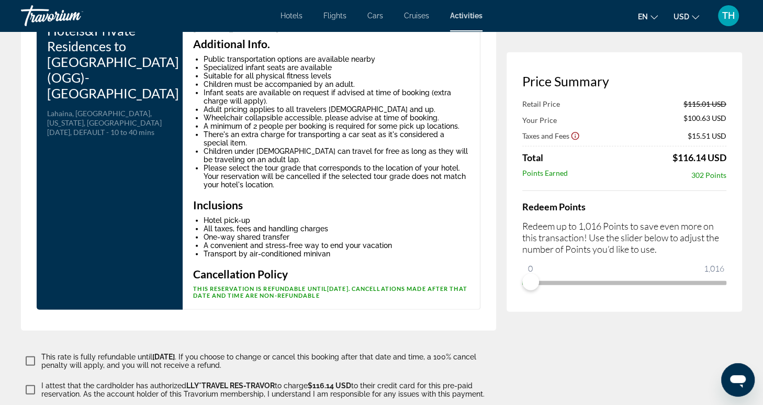
scroll to position [2204, 0]
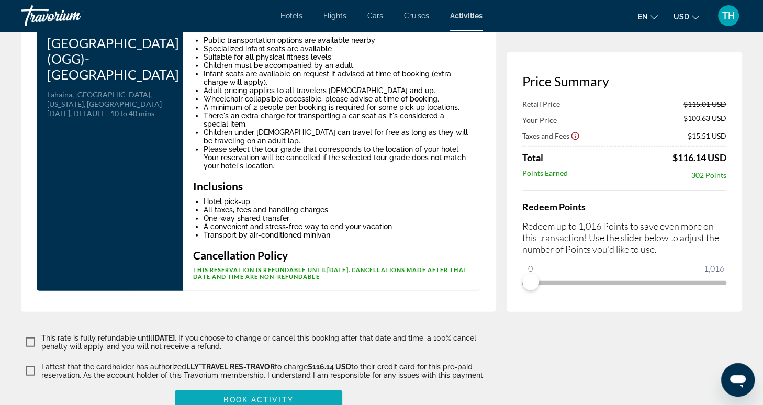
click at [271, 396] on span "Book Activity" at bounding box center [258, 400] width 70 height 8
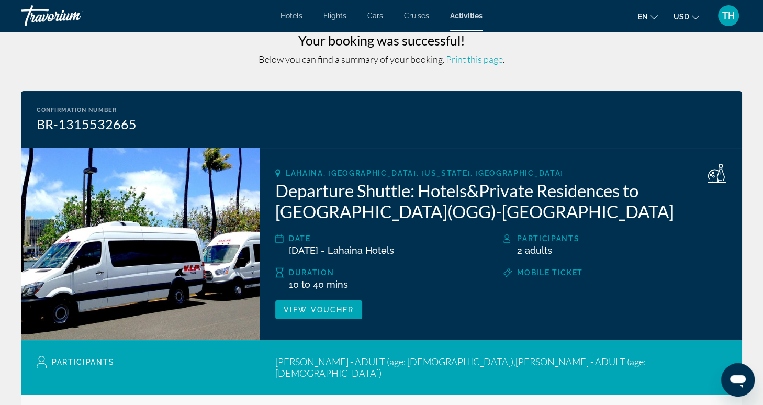
scroll to position [19, 0]
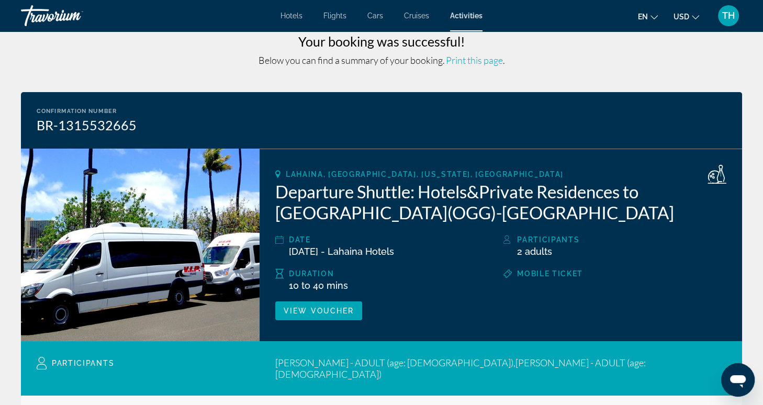
click at [474, 60] on span "Print this page" at bounding box center [474, 60] width 57 height 12
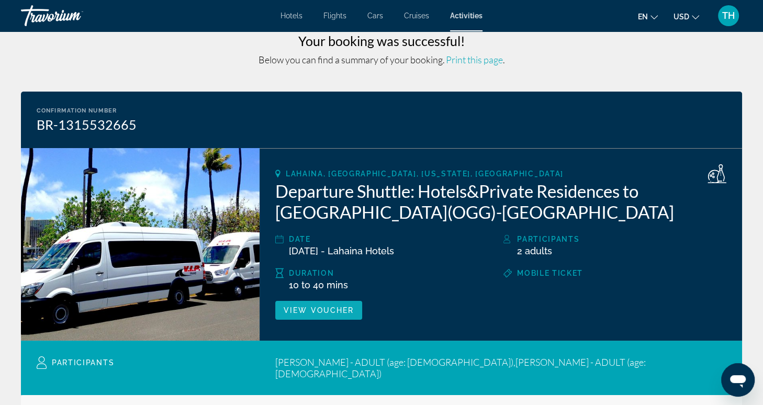
click at [343, 311] on span "View Voucher" at bounding box center [319, 310] width 70 height 8
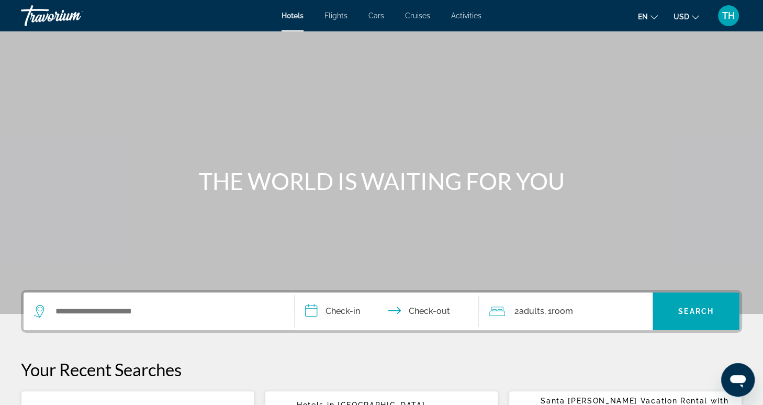
click at [463, 19] on span "Activities" at bounding box center [466, 16] width 30 height 8
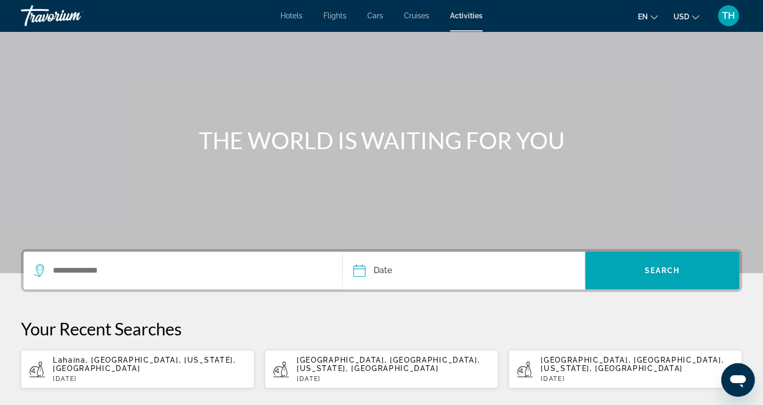
scroll to position [46, 0]
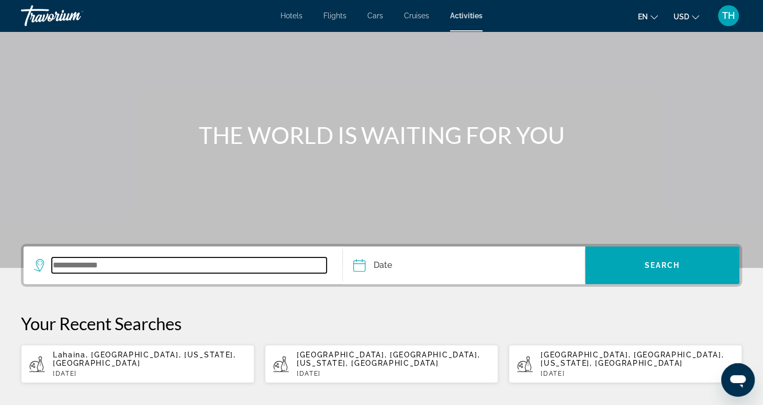
click at [195, 267] on input "Search widget" at bounding box center [189, 265] width 275 height 16
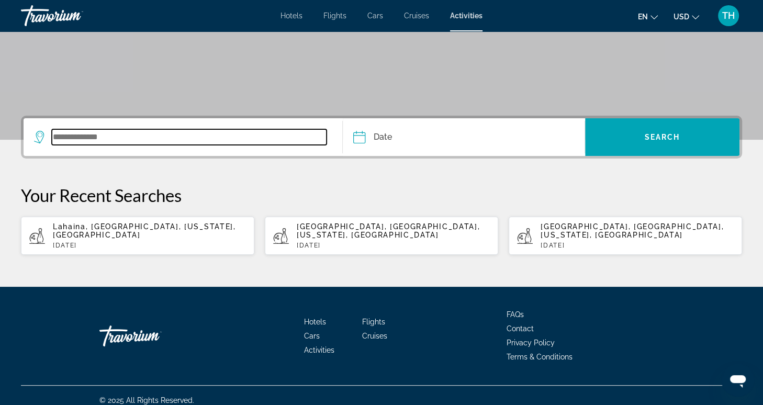
scroll to position [175, 0]
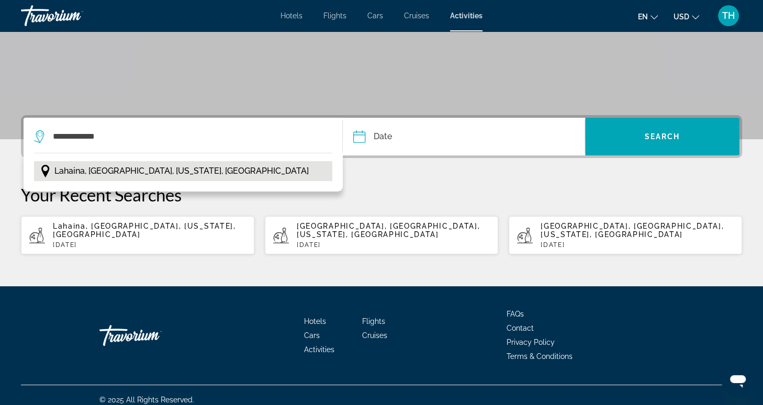
click at [148, 170] on span "Lahaina, [GEOGRAPHIC_DATA], [US_STATE], [GEOGRAPHIC_DATA]" at bounding box center [181, 171] width 254 height 15
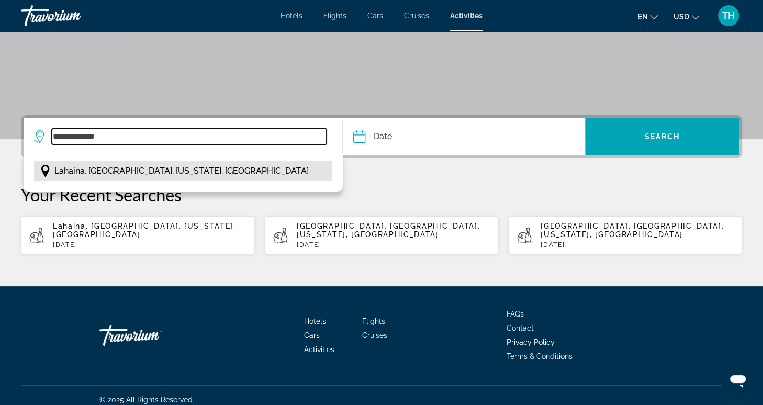
type input "**********"
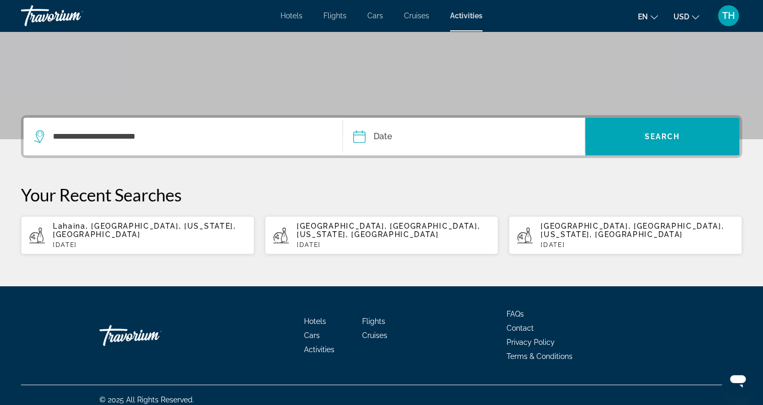
click at [393, 136] on input "Date" at bounding box center [411, 138] width 120 height 41
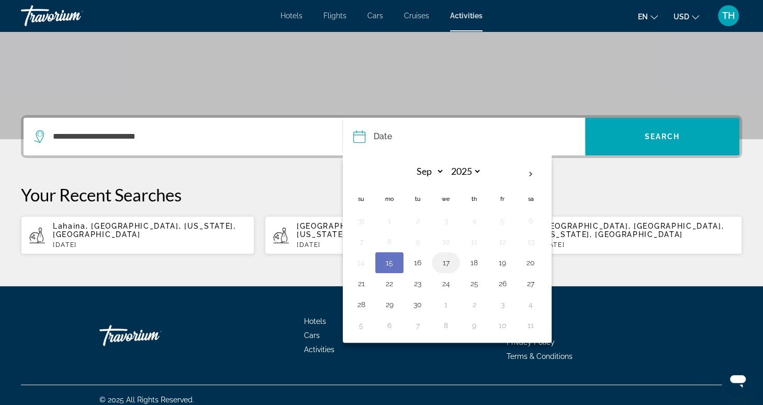
click at [447, 262] on button "17" at bounding box center [446, 262] width 17 height 15
type input "**********"
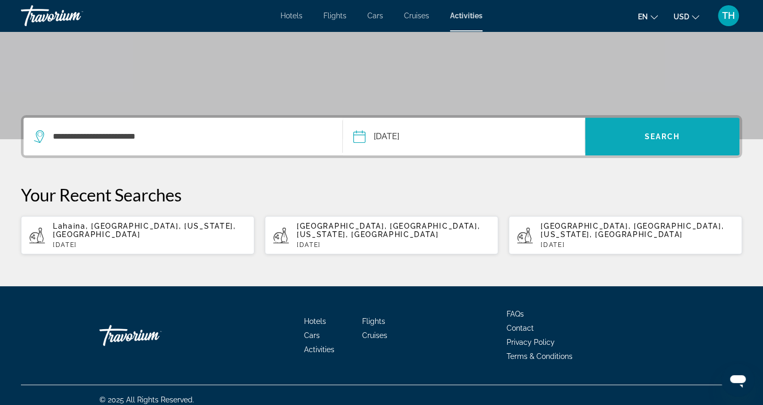
click at [649, 138] on span "Search" at bounding box center [663, 136] width 36 height 8
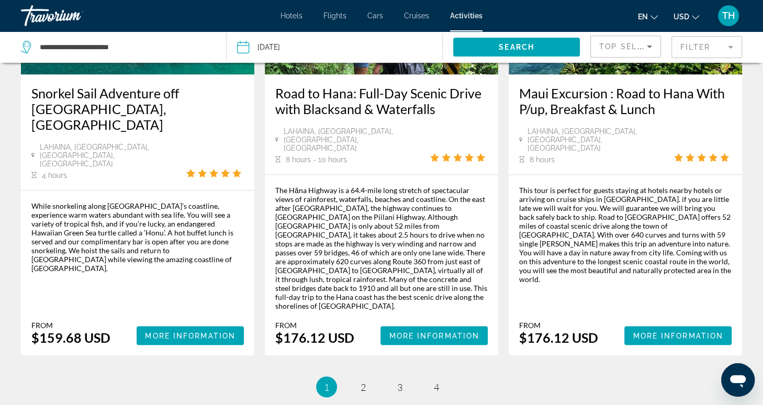
scroll to position [1691, 0]
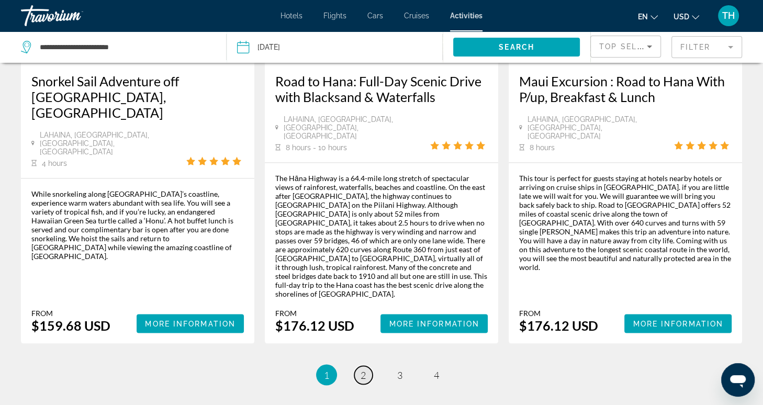
click at [363, 369] on span "2" at bounding box center [363, 375] width 5 height 12
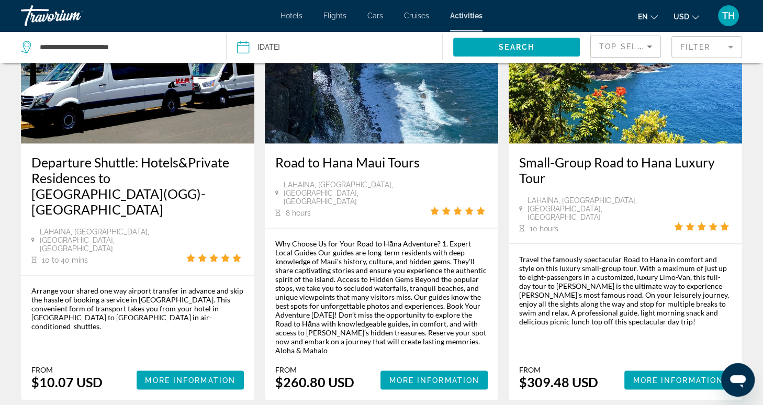
scroll to position [1680, 0]
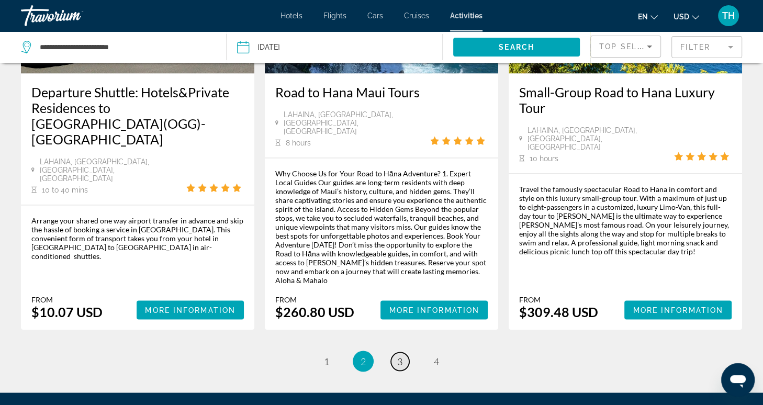
click at [398, 355] on span "3" at bounding box center [399, 361] width 5 height 12
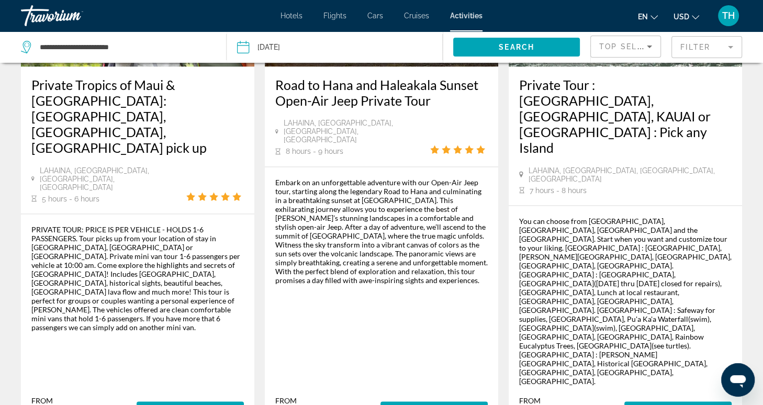
scroll to position [1571, 0]
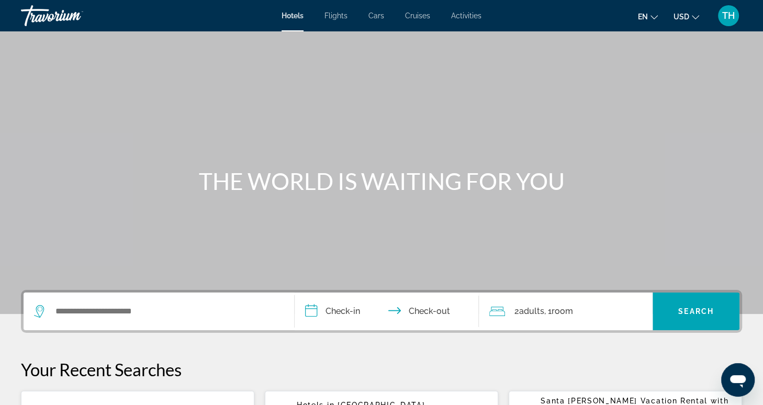
click at [469, 13] on span "Activities" at bounding box center [466, 16] width 30 height 8
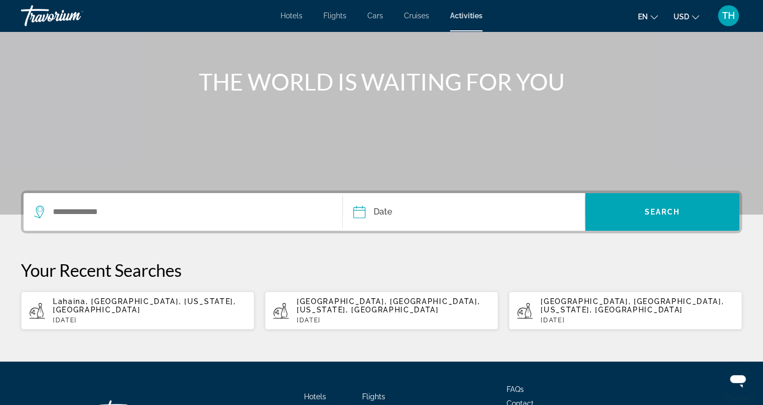
scroll to position [111, 0]
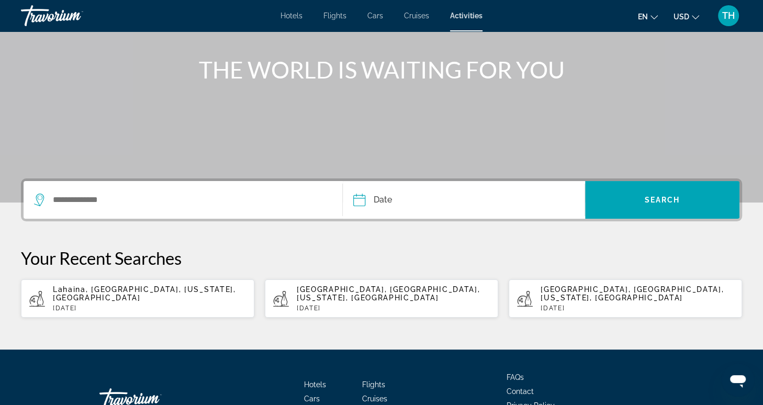
click at [97, 293] on span "Lahaina, [GEOGRAPHIC_DATA], [US_STATE], [GEOGRAPHIC_DATA]" at bounding box center [144, 293] width 183 height 17
type input "**********"
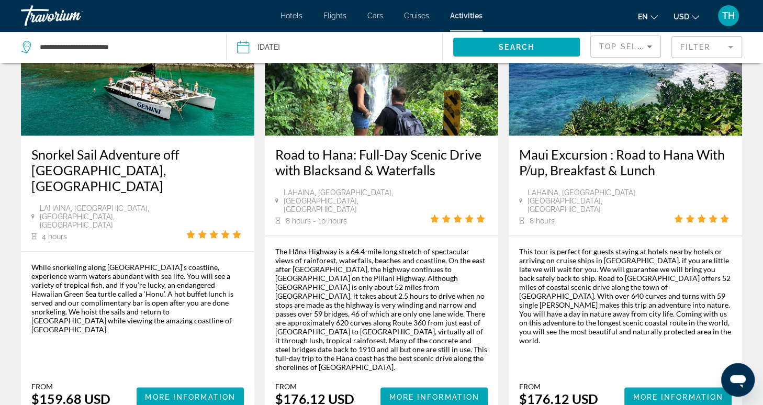
scroll to position [1696, 0]
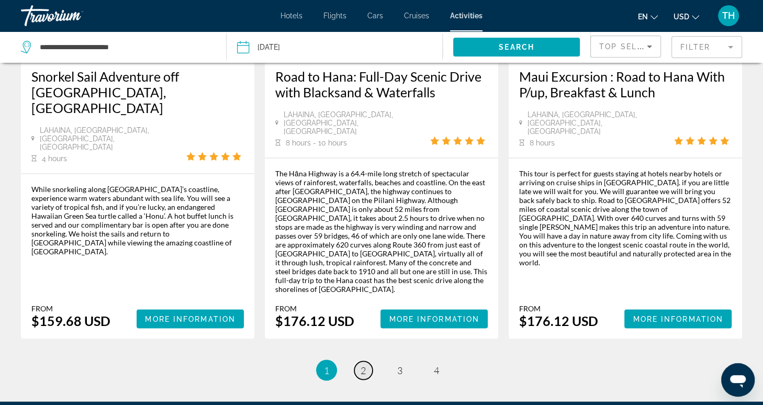
click at [363, 361] on link "page 2" at bounding box center [363, 370] width 18 height 18
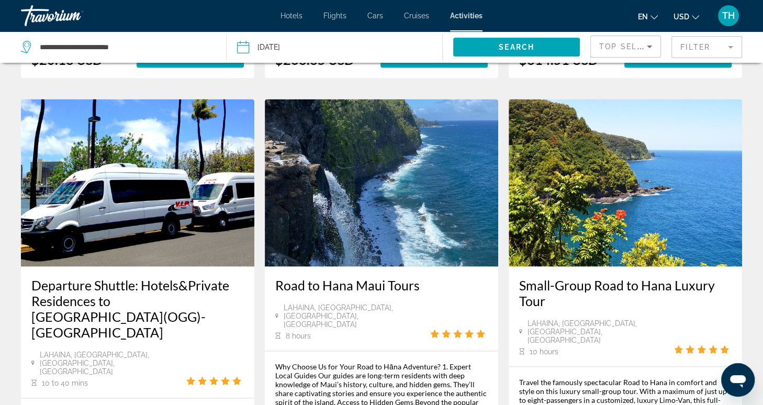
scroll to position [1680, 0]
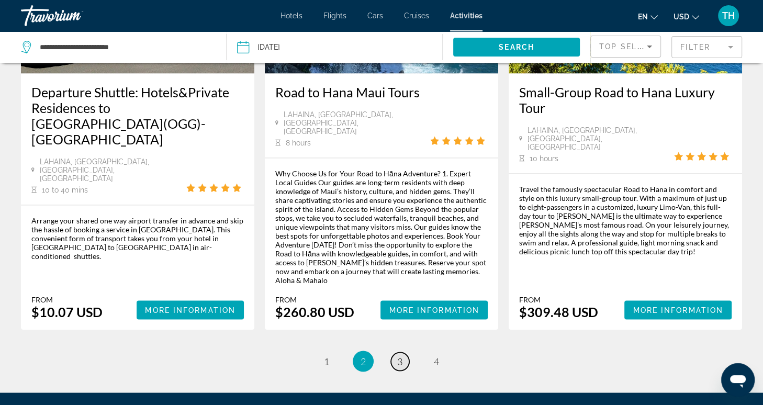
click at [400, 355] on span "3" at bounding box center [399, 361] width 5 height 12
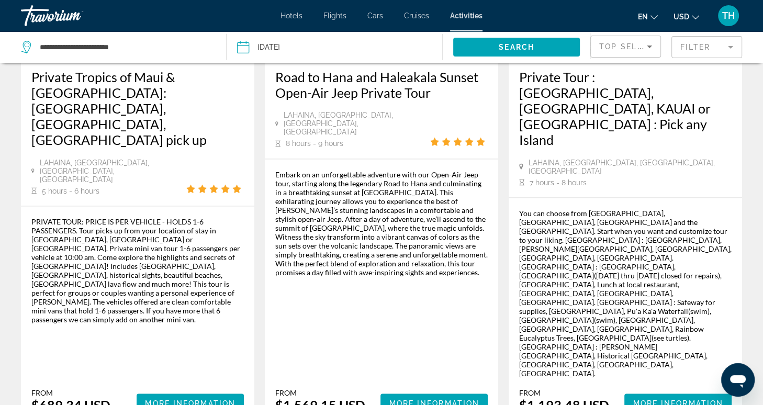
scroll to position [1571, 0]
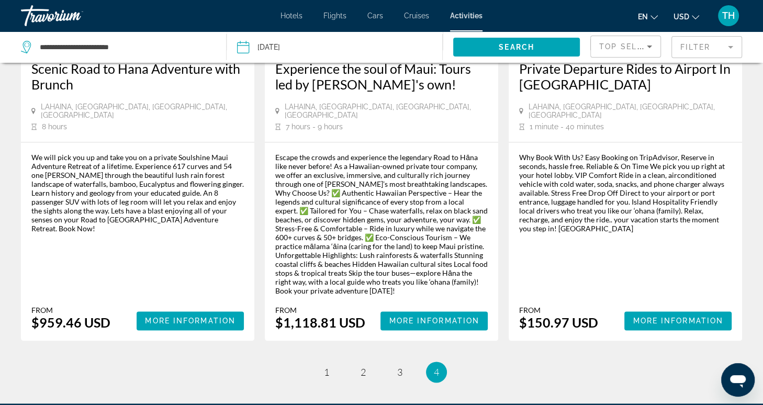
scroll to position [1209, 0]
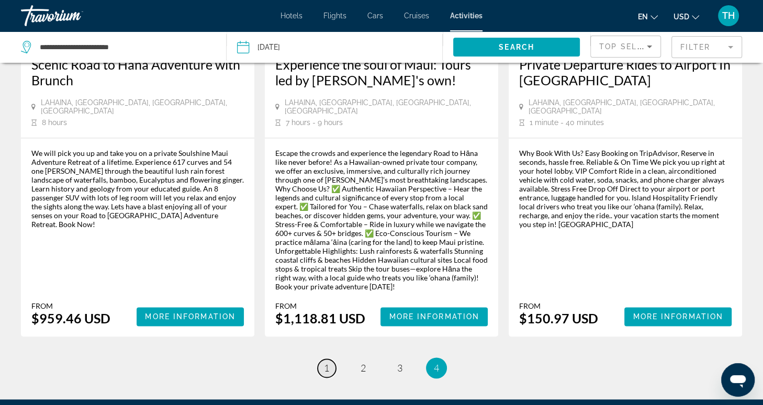
click at [329, 359] on link "page 1" at bounding box center [327, 368] width 18 height 18
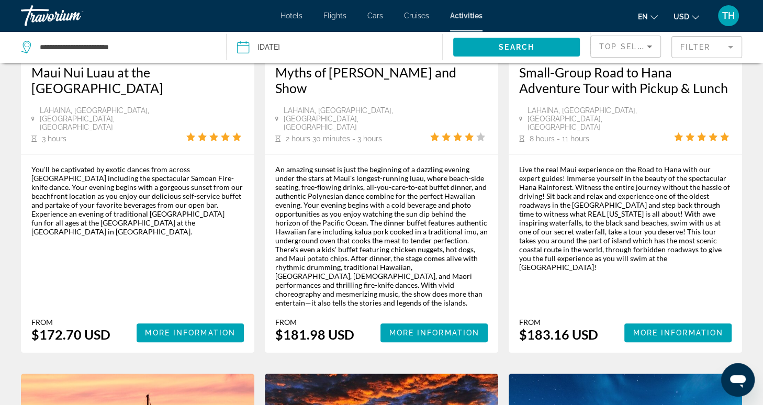
scroll to position [193, 0]
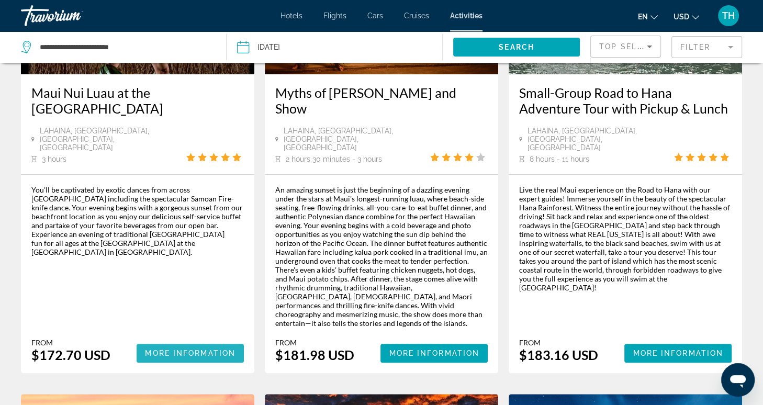
click at [191, 349] on span "More Information" at bounding box center [190, 353] width 91 height 8
